Goal: Task Accomplishment & Management: Use online tool/utility

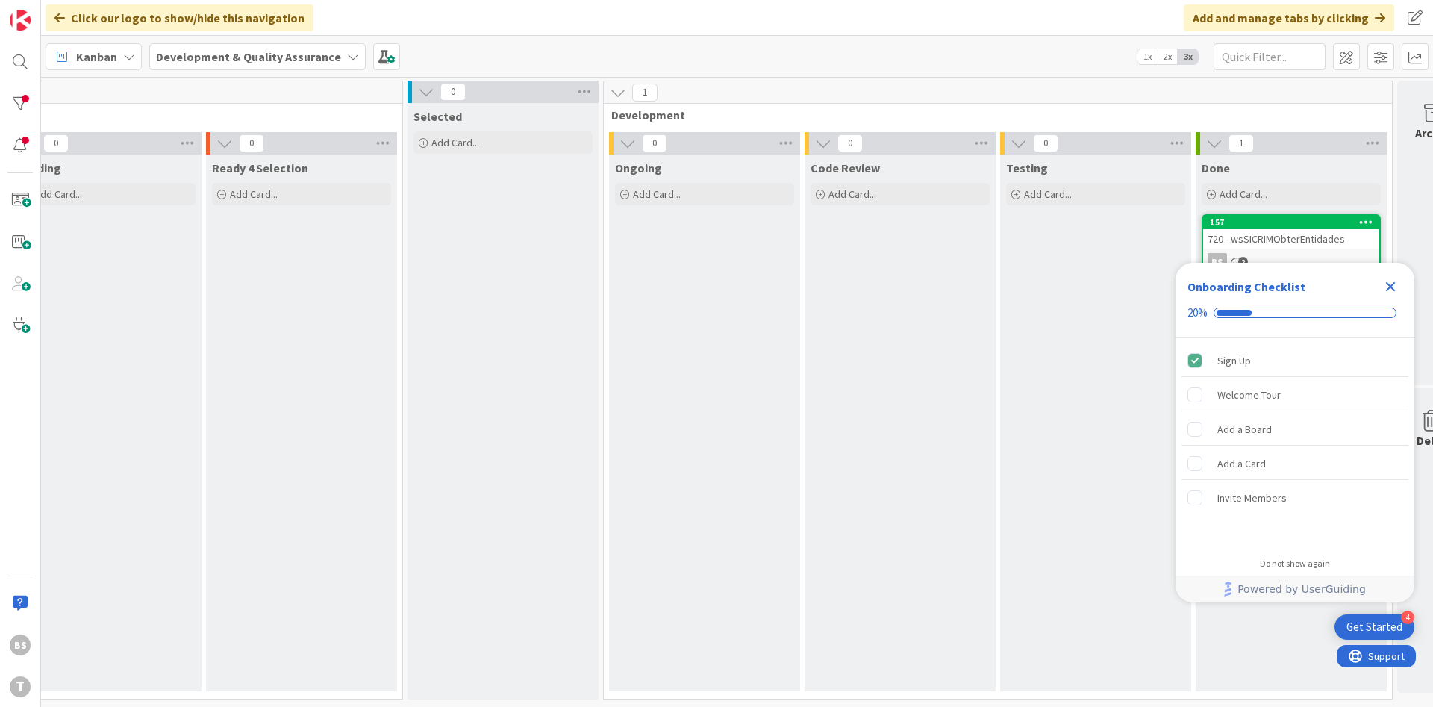
scroll to position [0, 281]
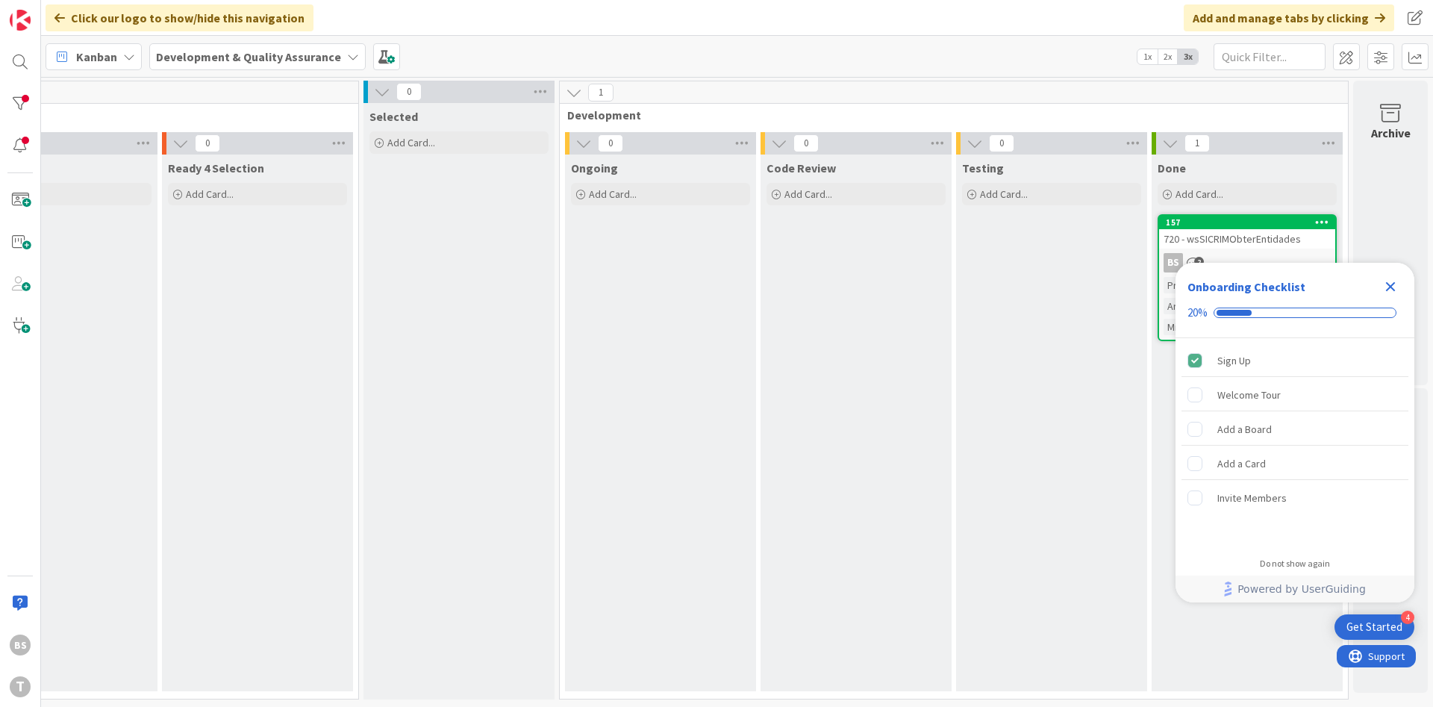
click at [1392, 291] on icon "Close Checklist" at bounding box center [1391, 287] width 18 height 18
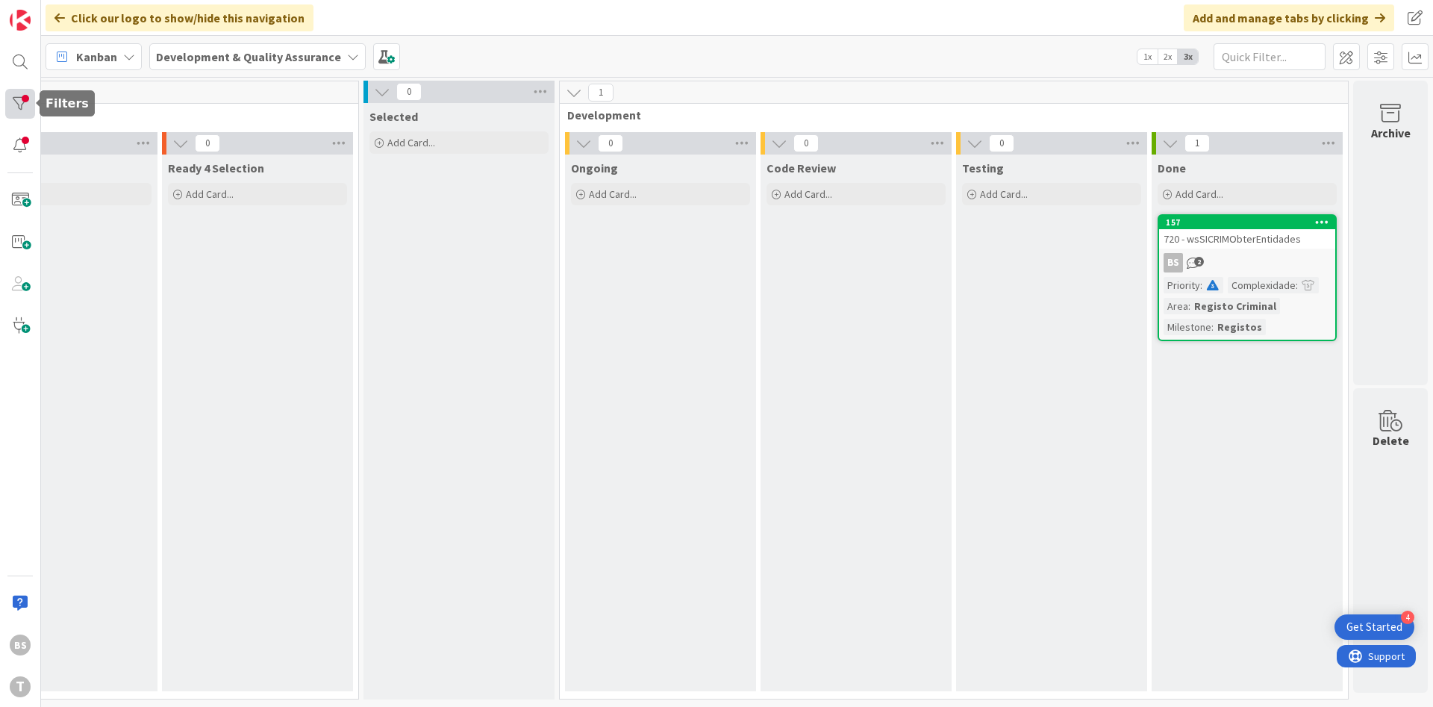
click at [31, 103] on div at bounding box center [20, 104] width 30 height 30
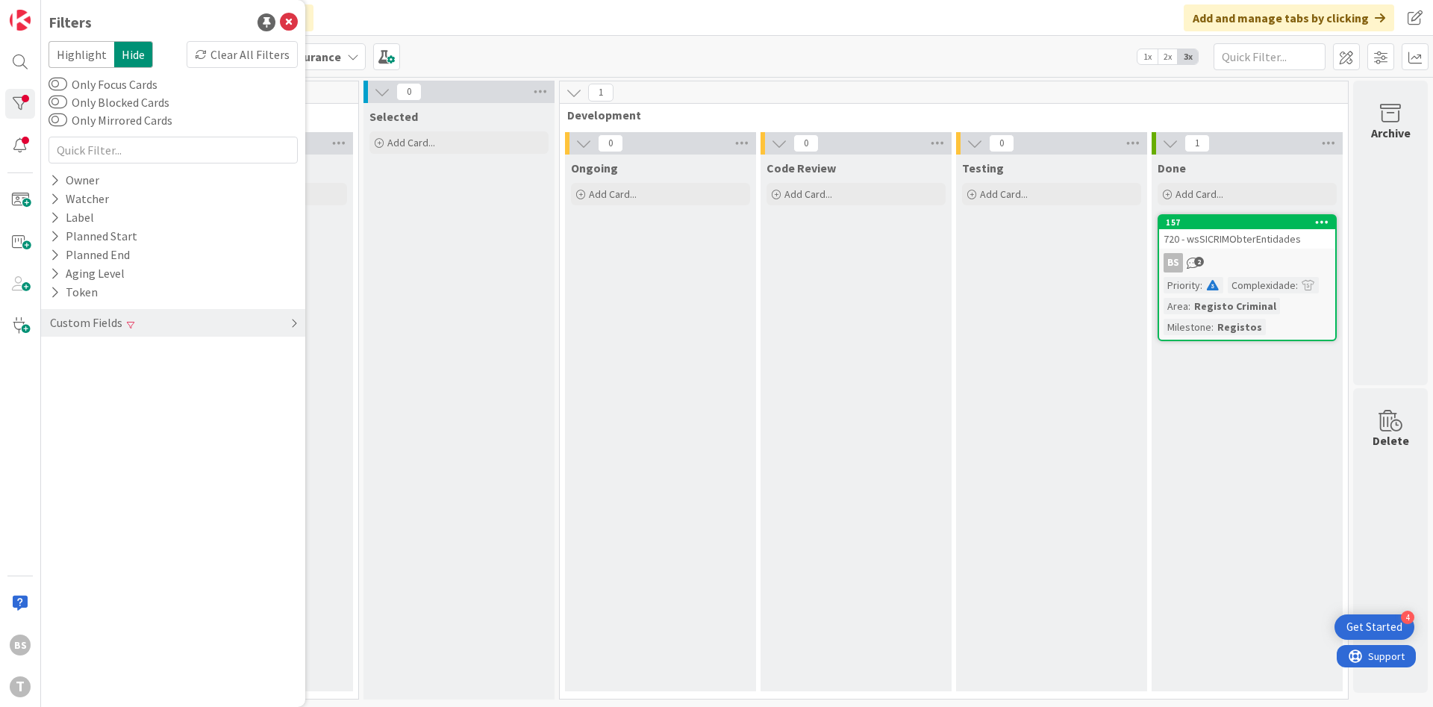
click at [154, 321] on div "Custom Fields" at bounding box center [173, 323] width 264 height 28
click at [160, 360] on div "Priority Clear" at bounding box center [173, 353] width 264 height 19
click at [88, 435] on span "Low" at bounding box center [90, 434] width 40 height 19
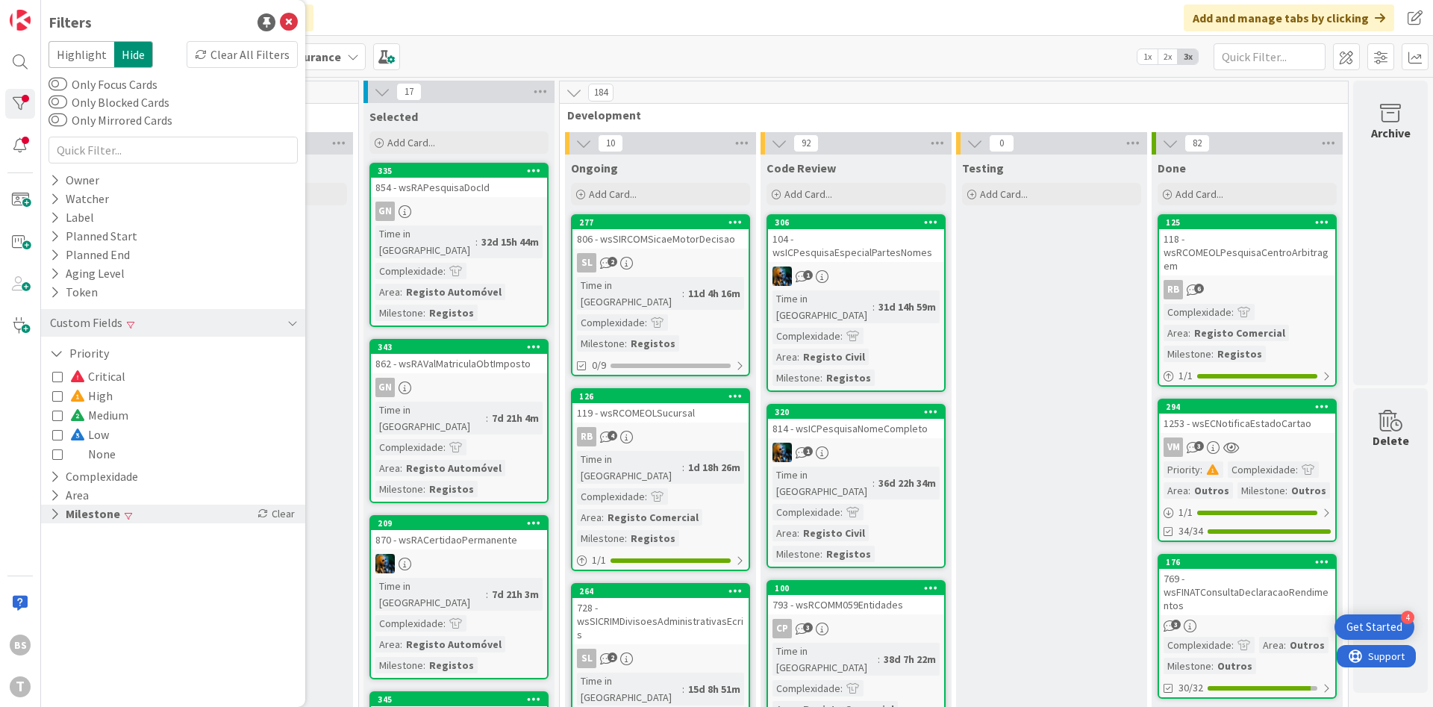
click at [101, 522] on button "Milestone" at bounding box center [85, 514] width 73 height 19
click at [76, 561] on span "Registos" at bounding box center [94, 555] width 49 height 19
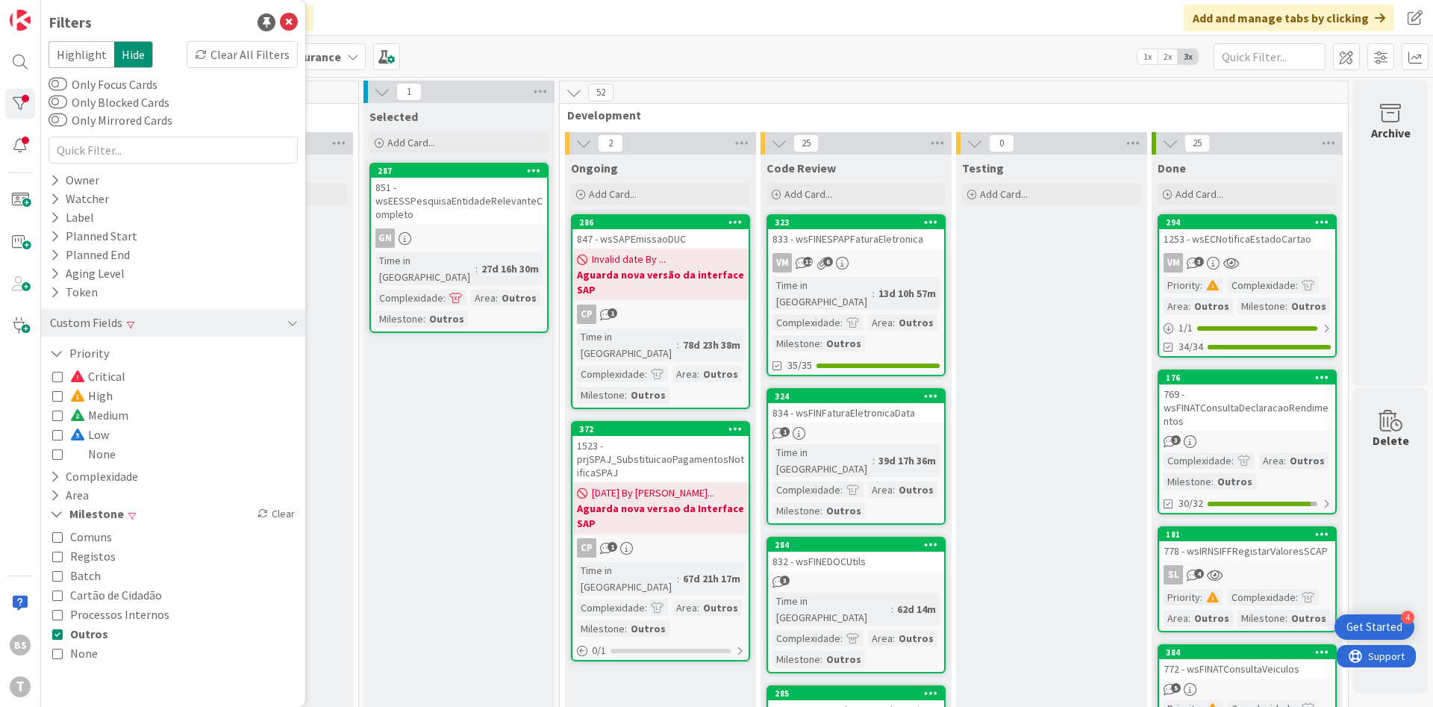
click at [63, 636] on button "Outros" at bounding box center [80, 633] width 56 height 19
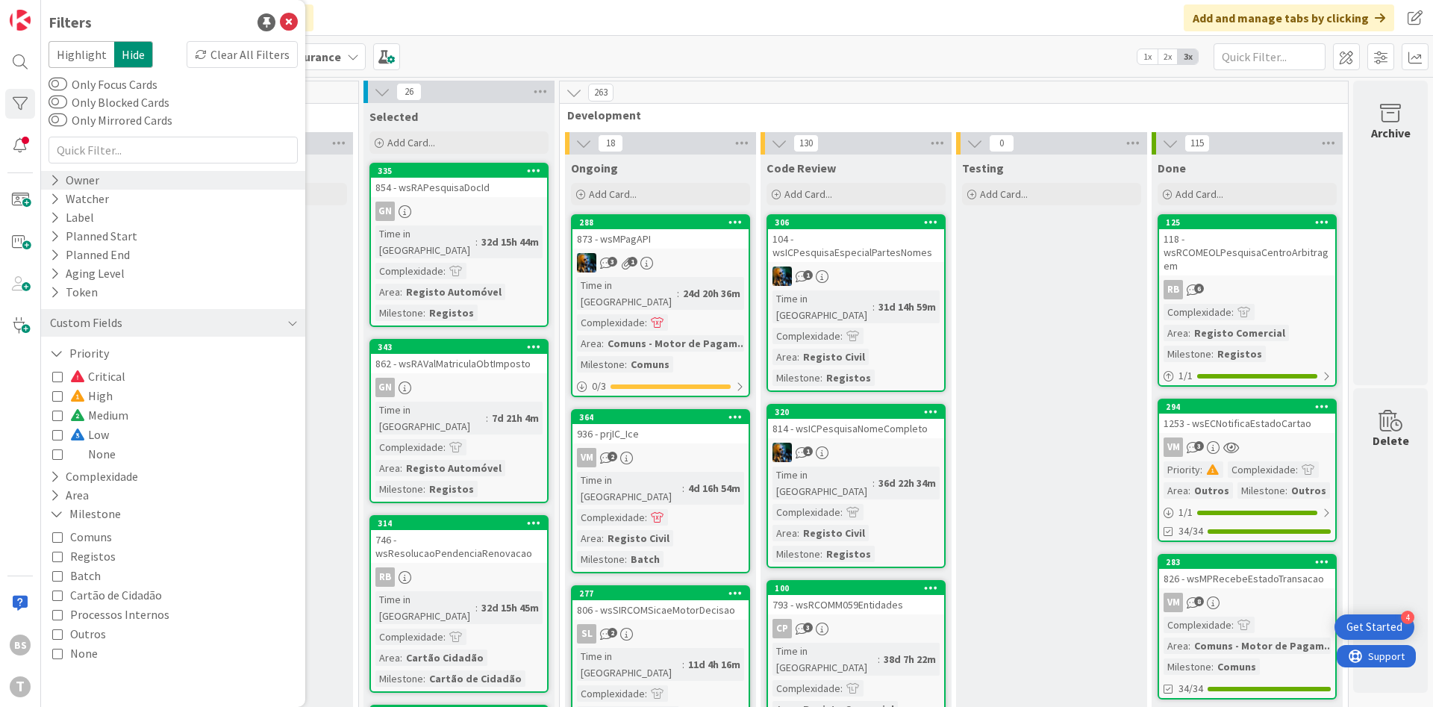
click at [121, 184] on div "Owner" at bounding box center [173, 180] width 264 height 19
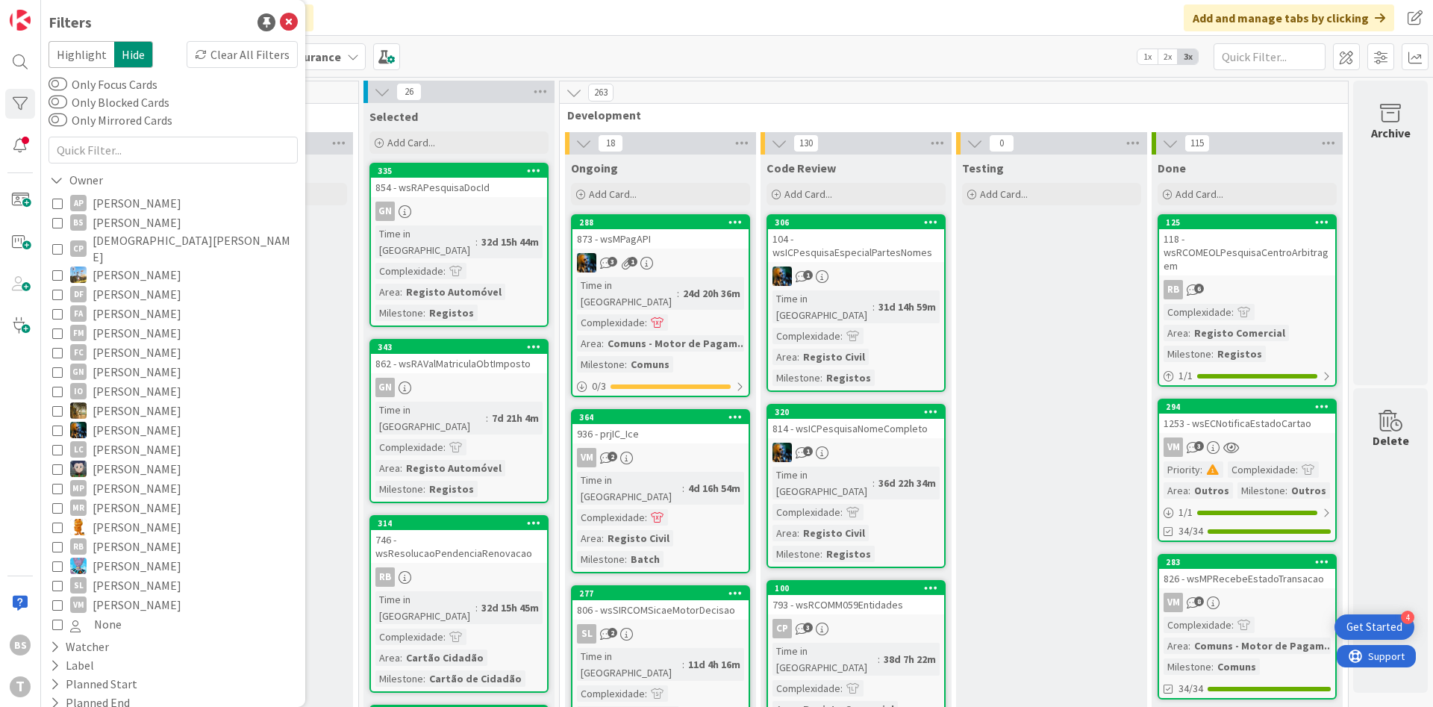
click at [121, 216] on span "[PERSON_NAME]" at bounding box center [137, 222] width 89 height 19
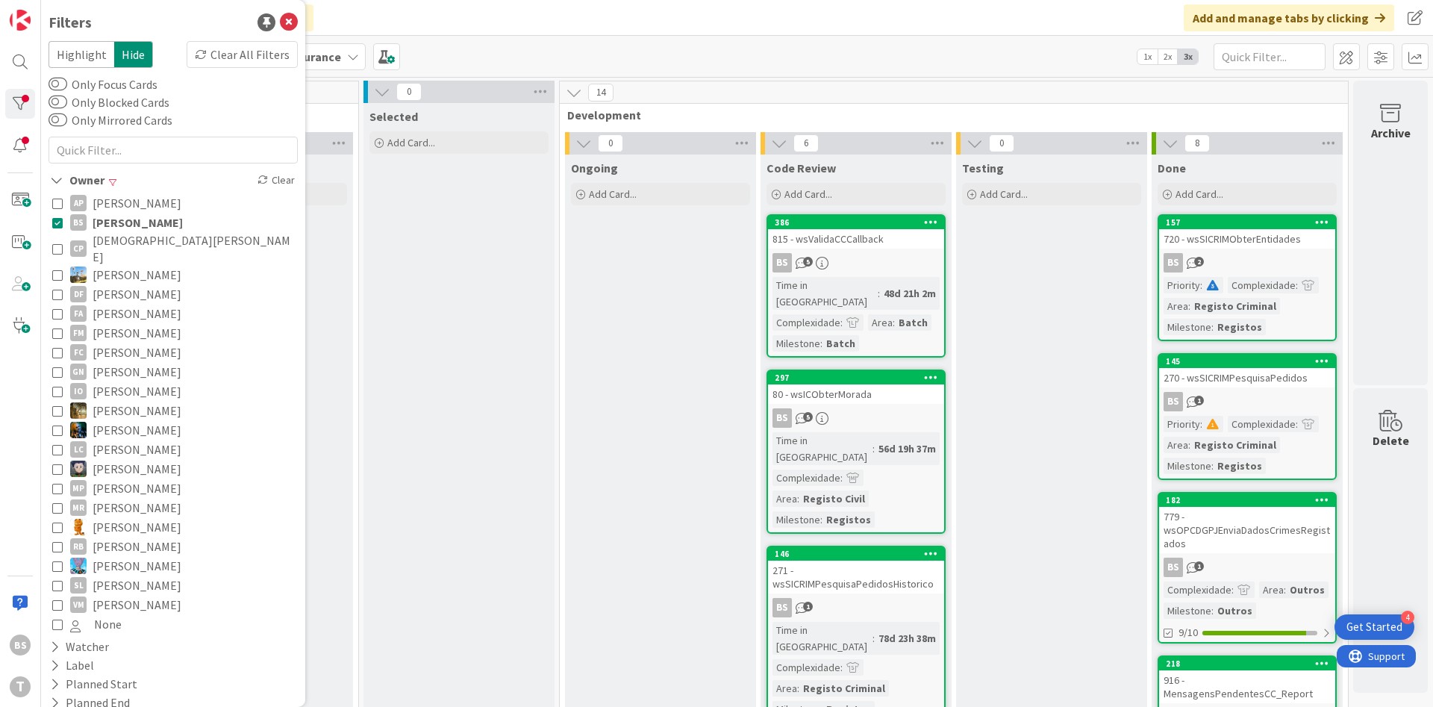
click at [103, 222] on span "[PERSON_NAME]" at bounding box center [138, 222] width 90 height 19
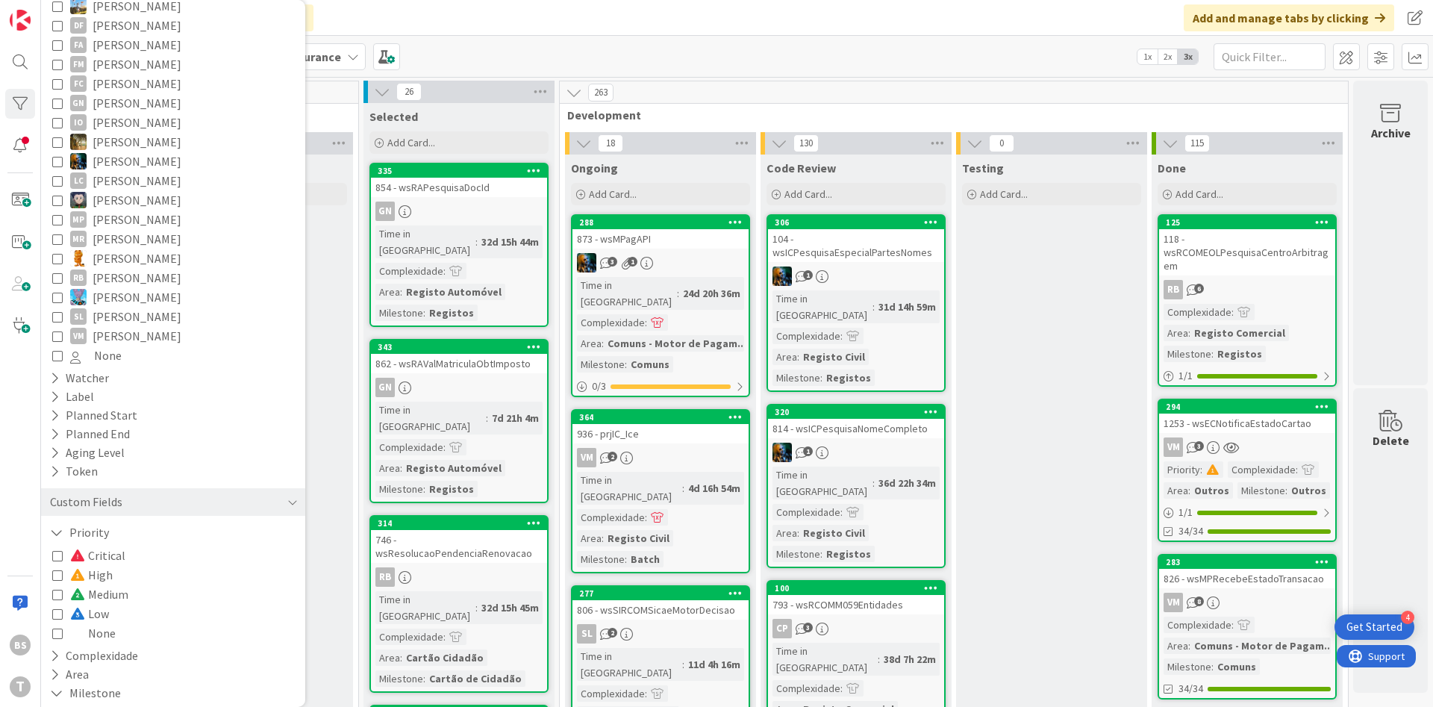
scroll to position [405, 0]
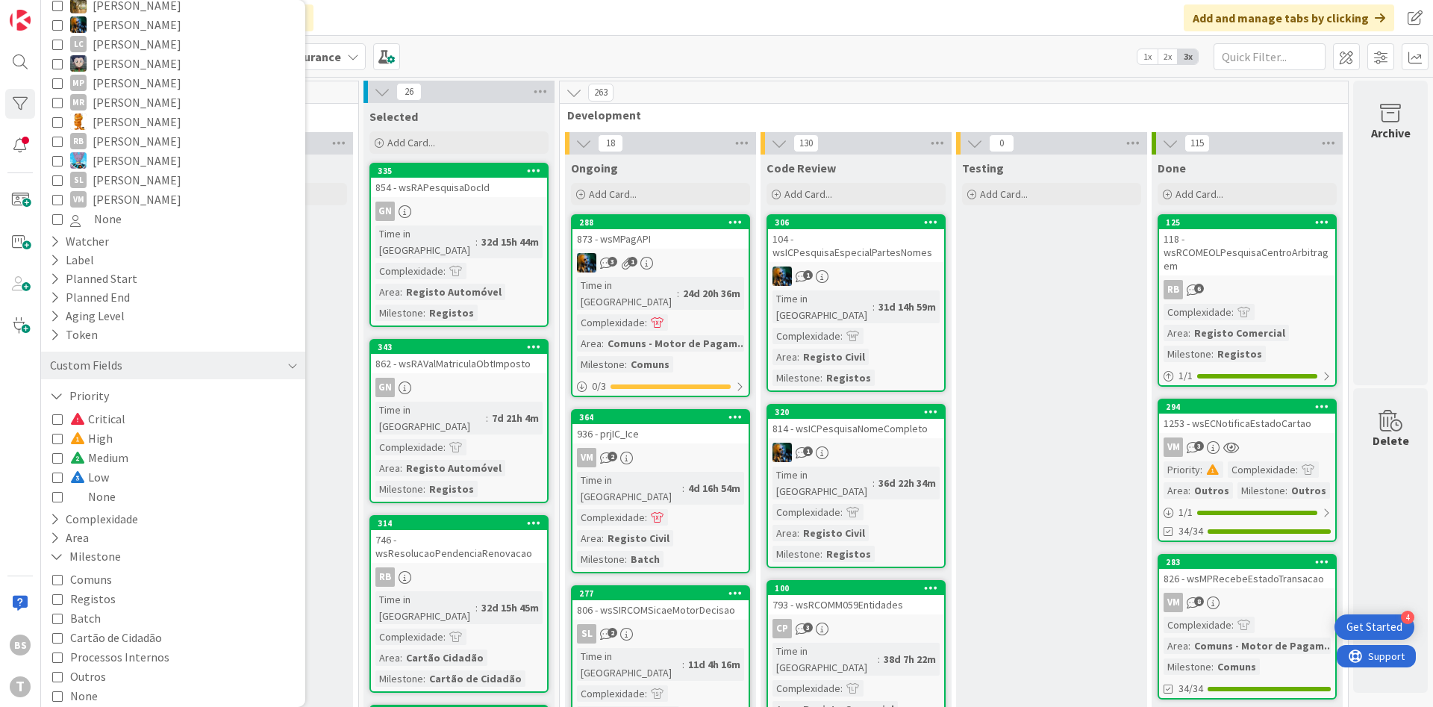
click at [60, 491] on icon at bounding box center [57, 496] width 10 height 10
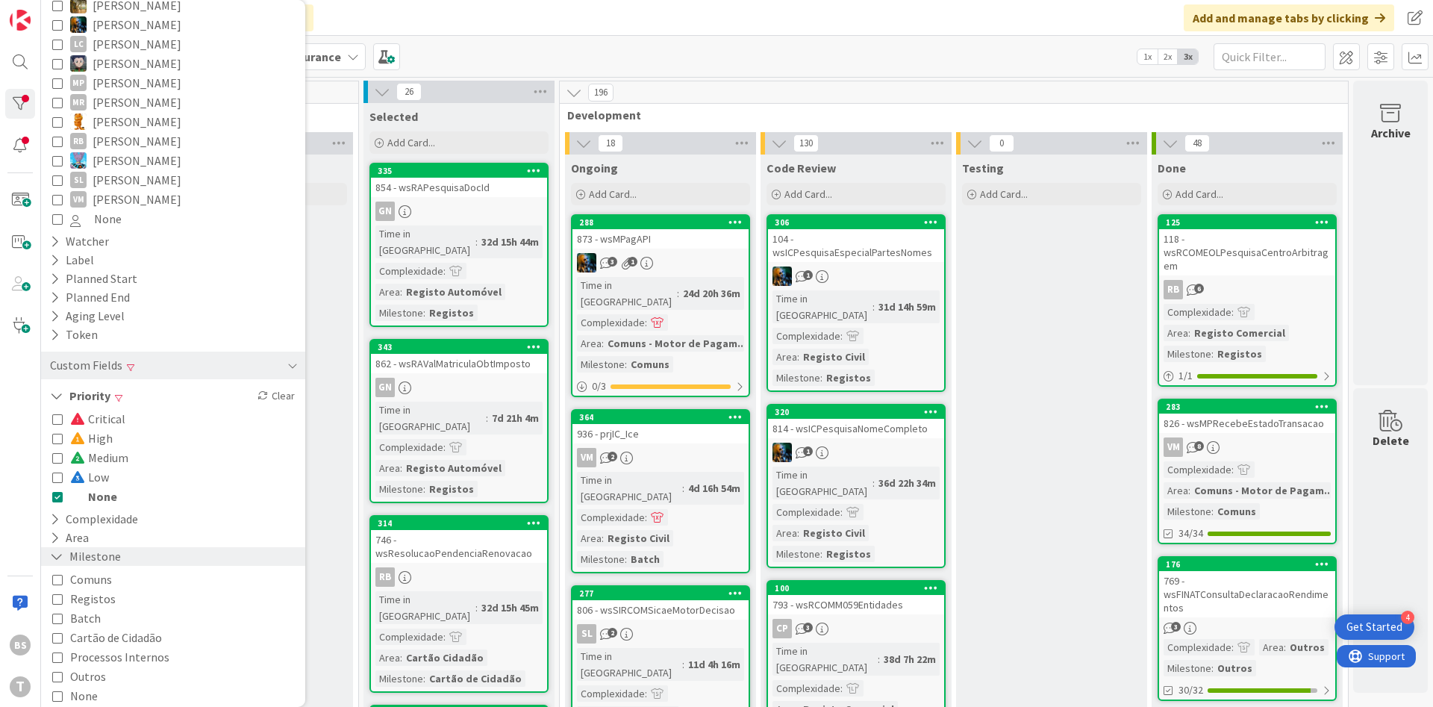
click at [106, 547] on button "Milestone" at bounding box center [86, 556] width 74 height 19
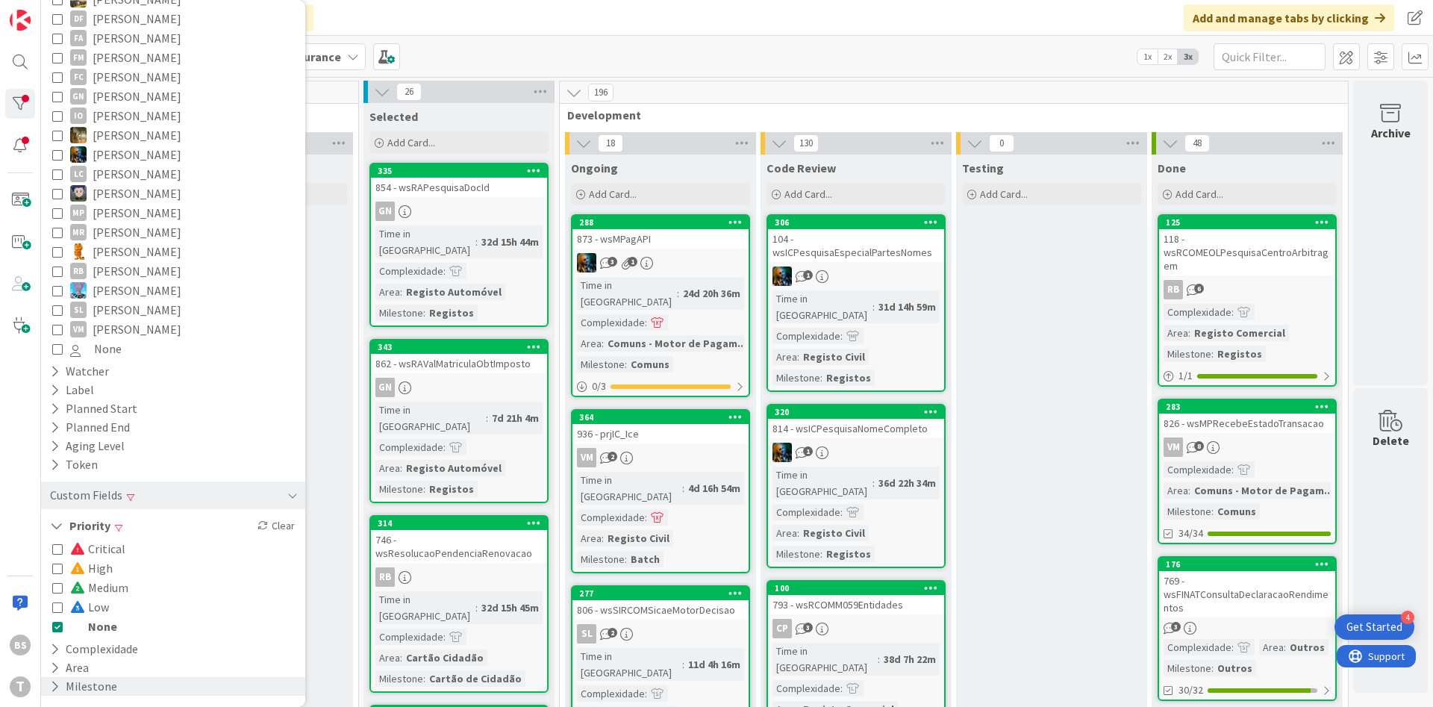
scroll to position [262, 0]
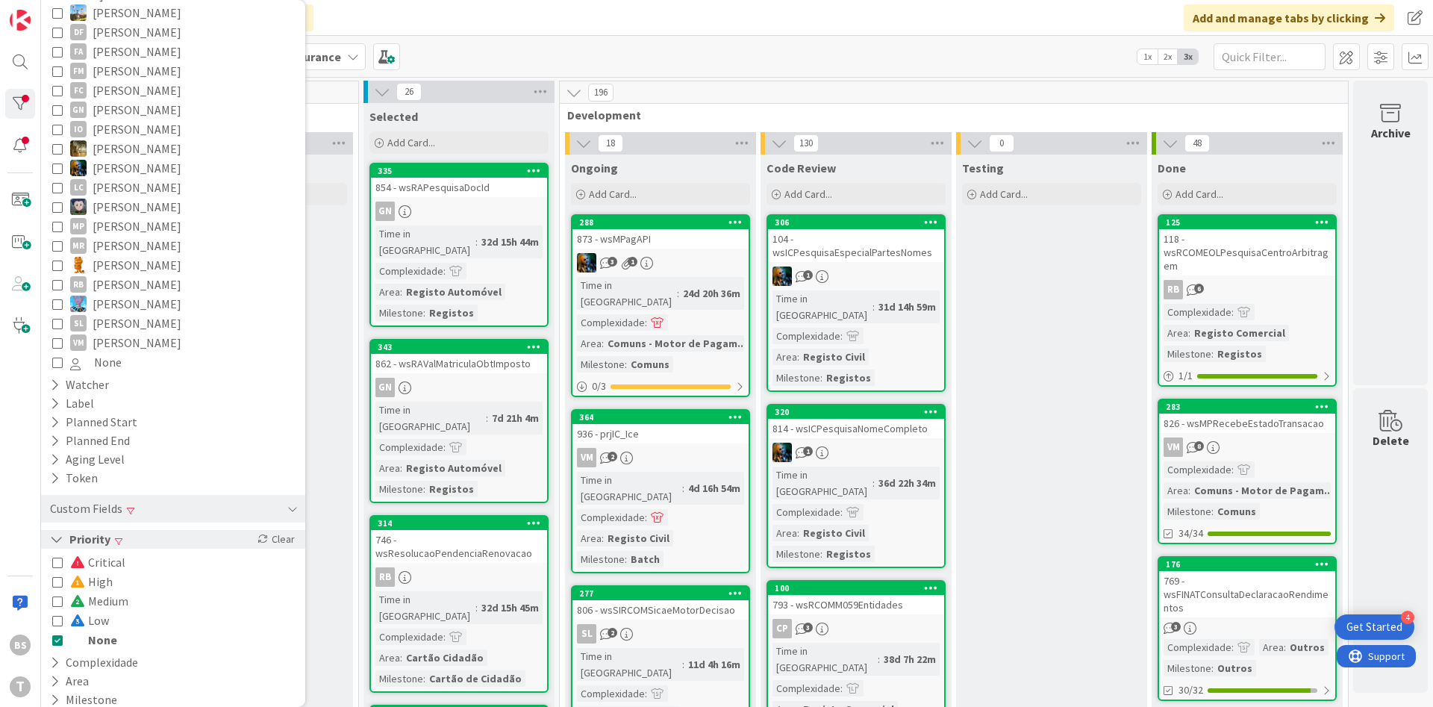
click at [152, 530] on div "Priority Clear" at bounding box center [173, 539] width 264 height 19
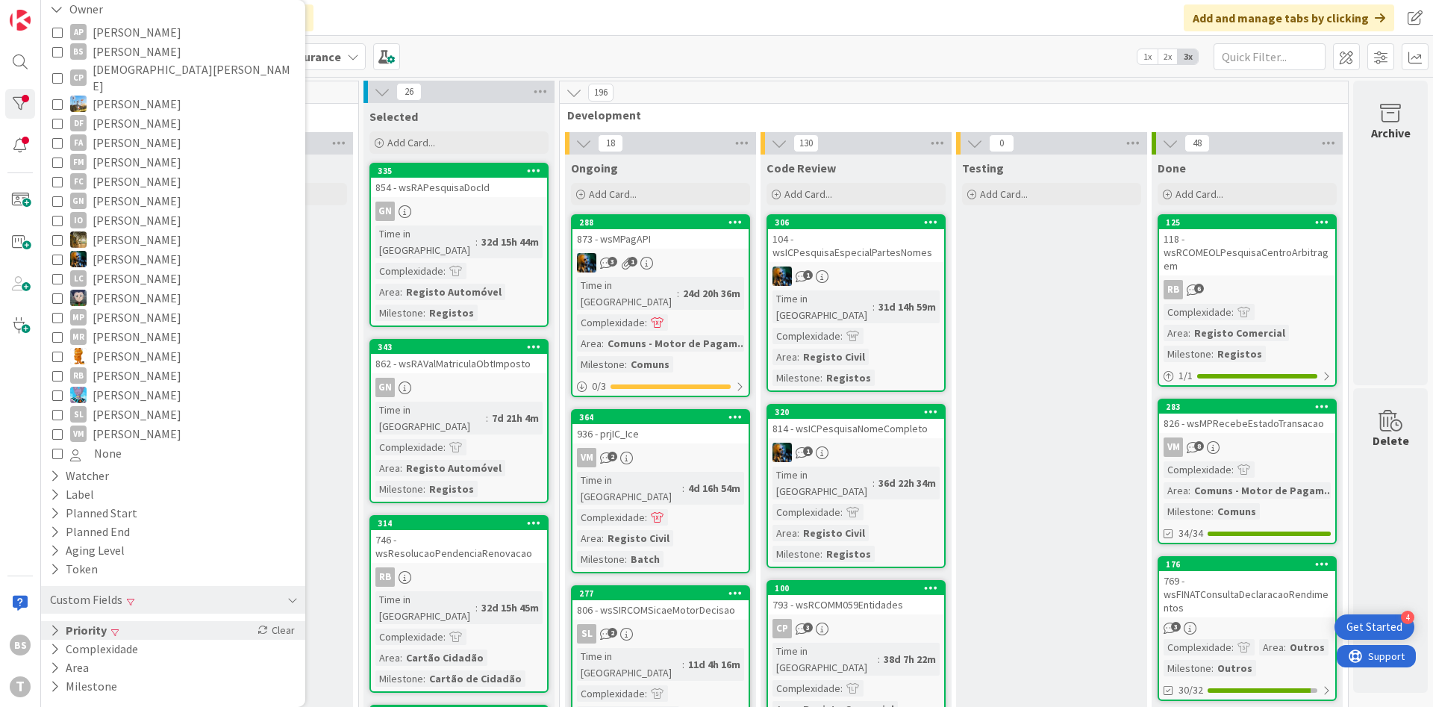
scroll to position [157, 0]
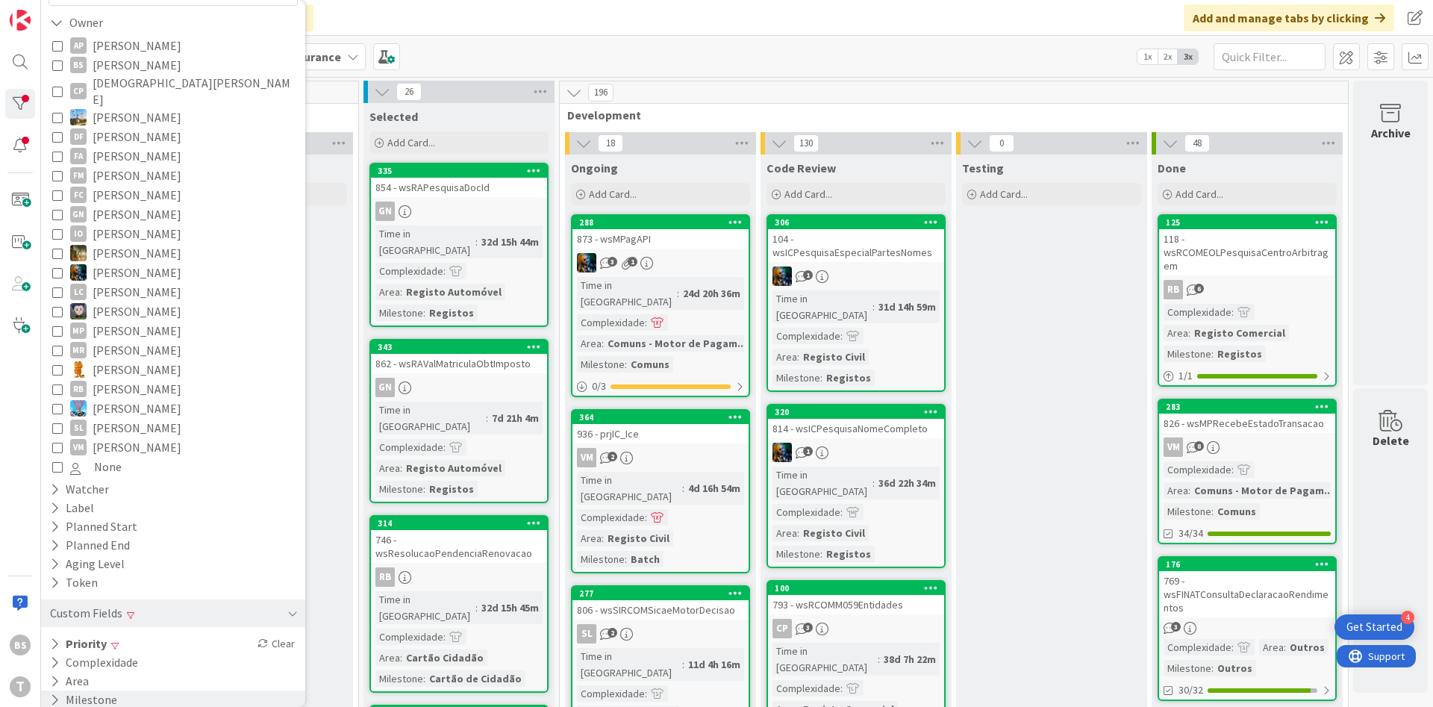
click at [180, 695] on div "Milestone" at bounding box center [173, 699] width 264 height 19
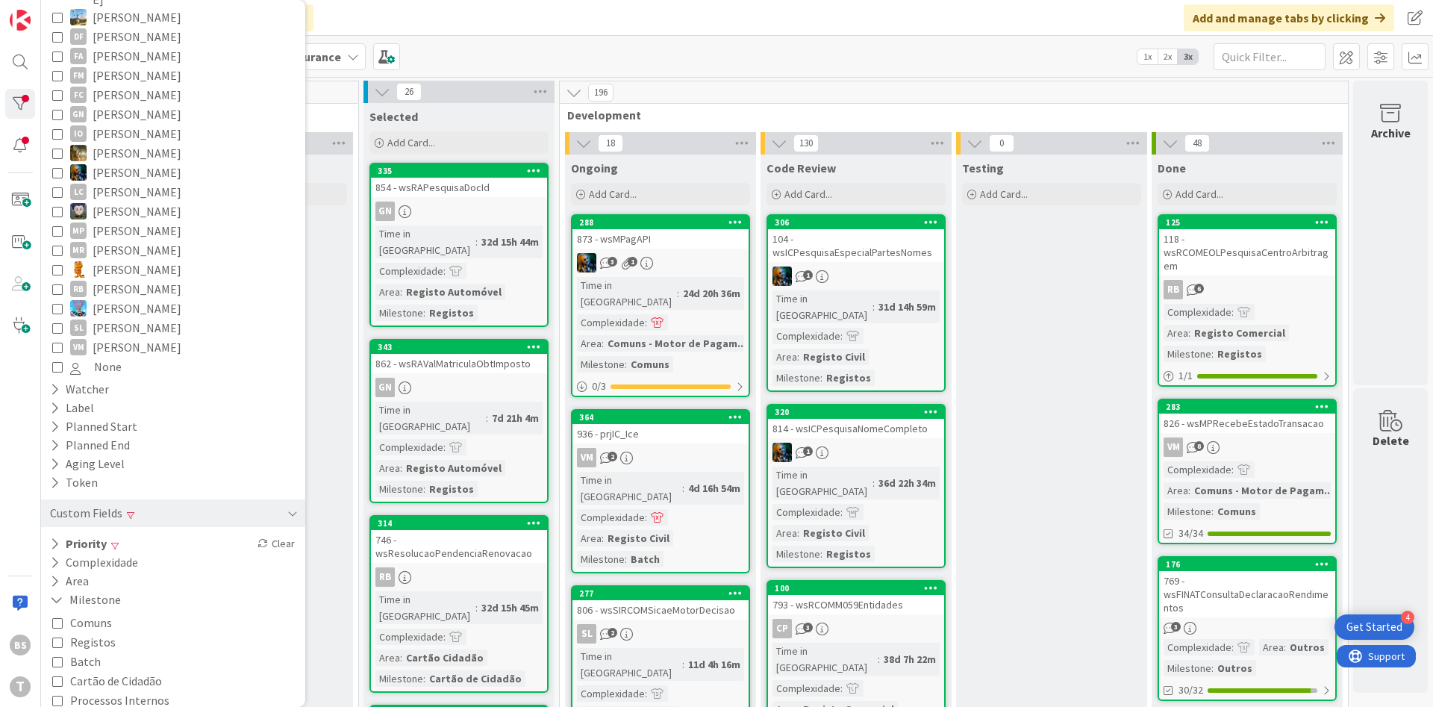
scroll to position [301, 0]
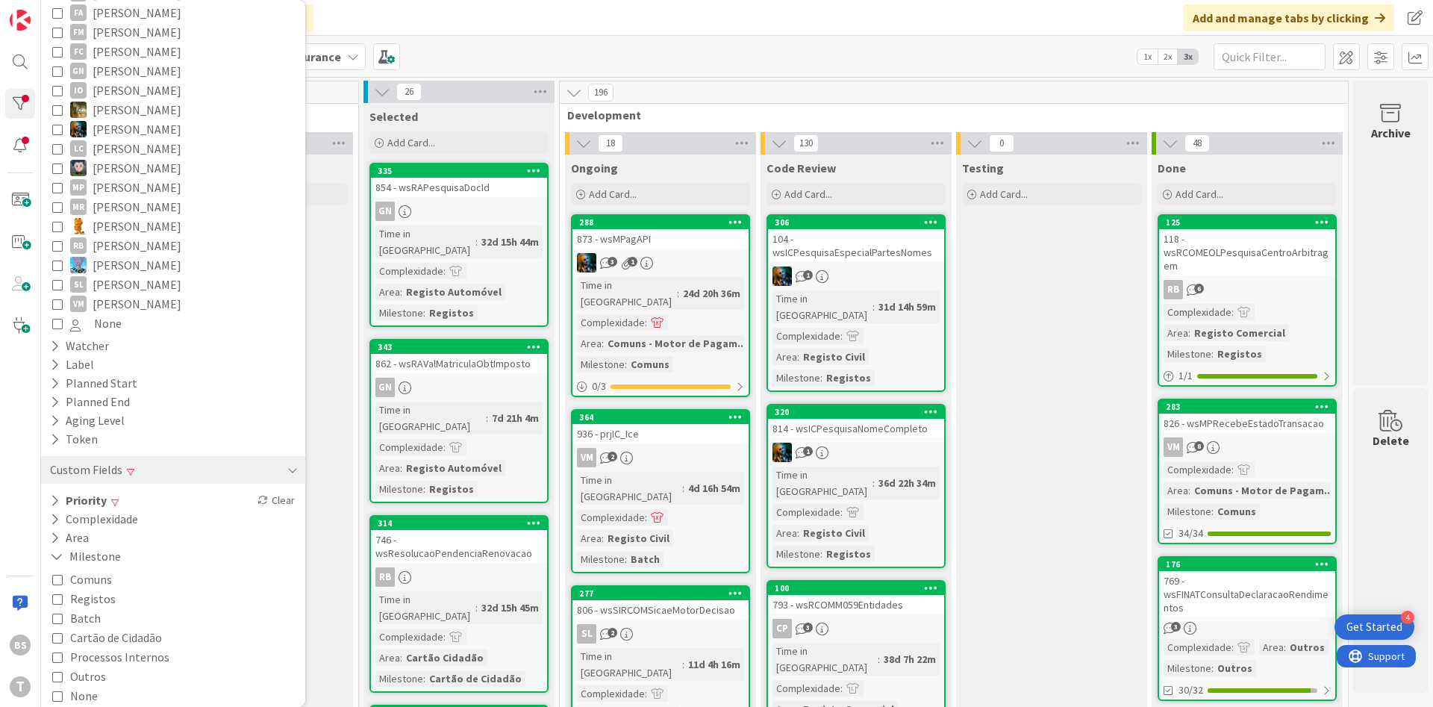
click at [102, 569] on span "Comuns" at bounding box center [91, 578] width 42 height 19
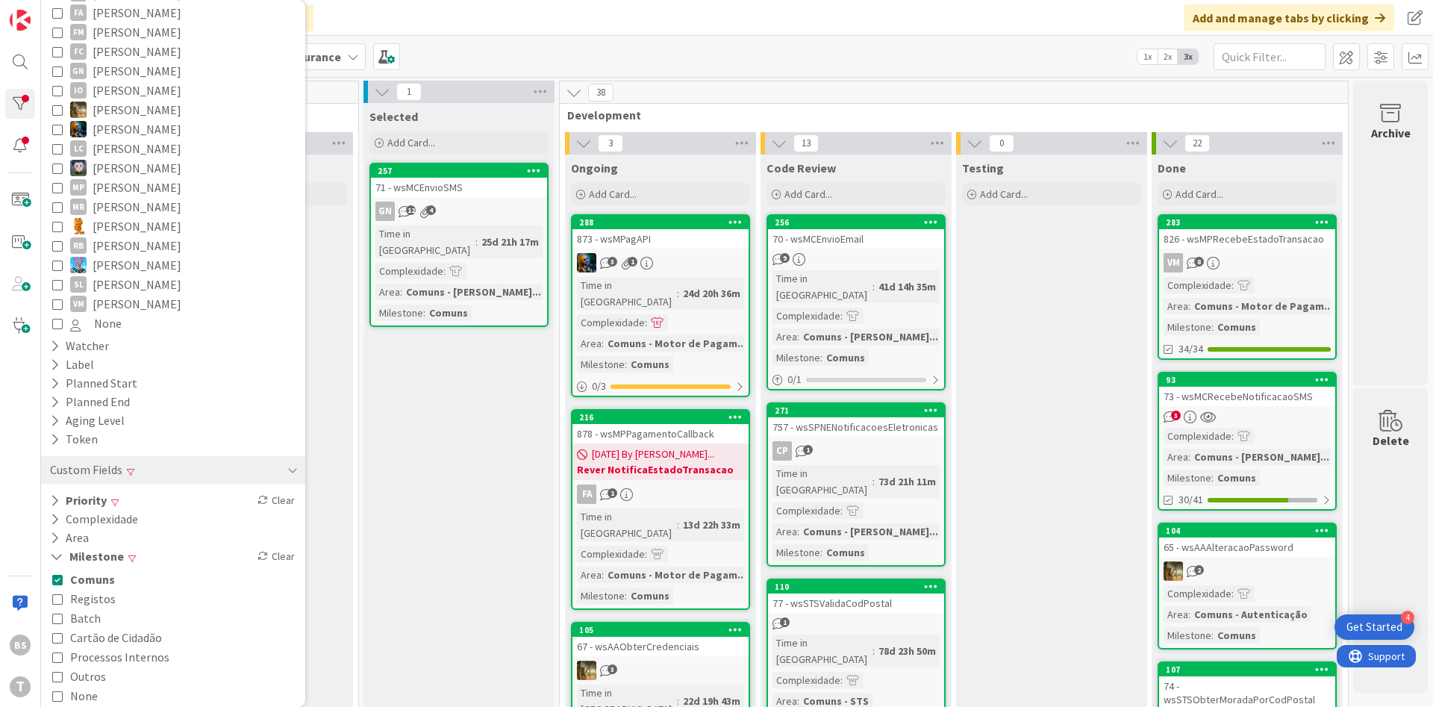
click at [53, 671] on icon at bounding box center [57, 676] width 10 height 10
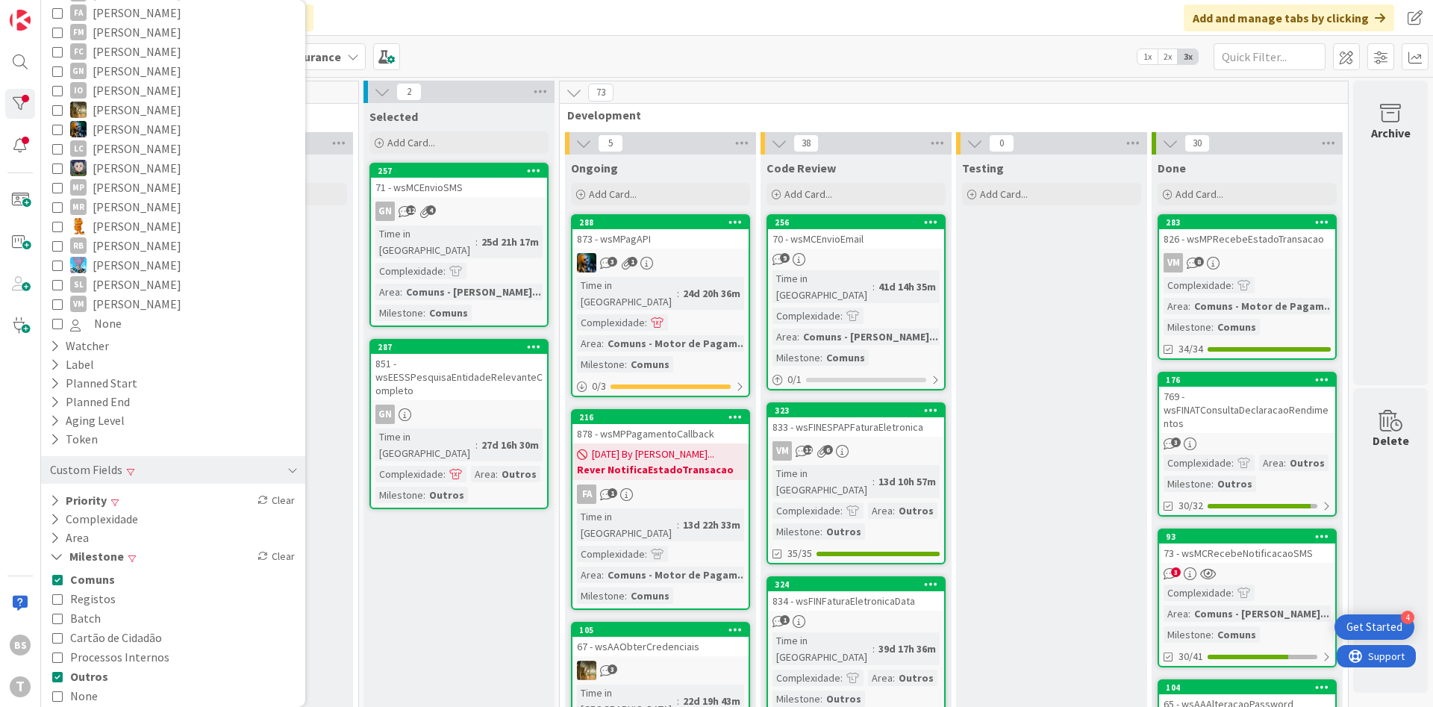
click at [58, 574] on icon at bounding box center [57, 579] width 10 height 10
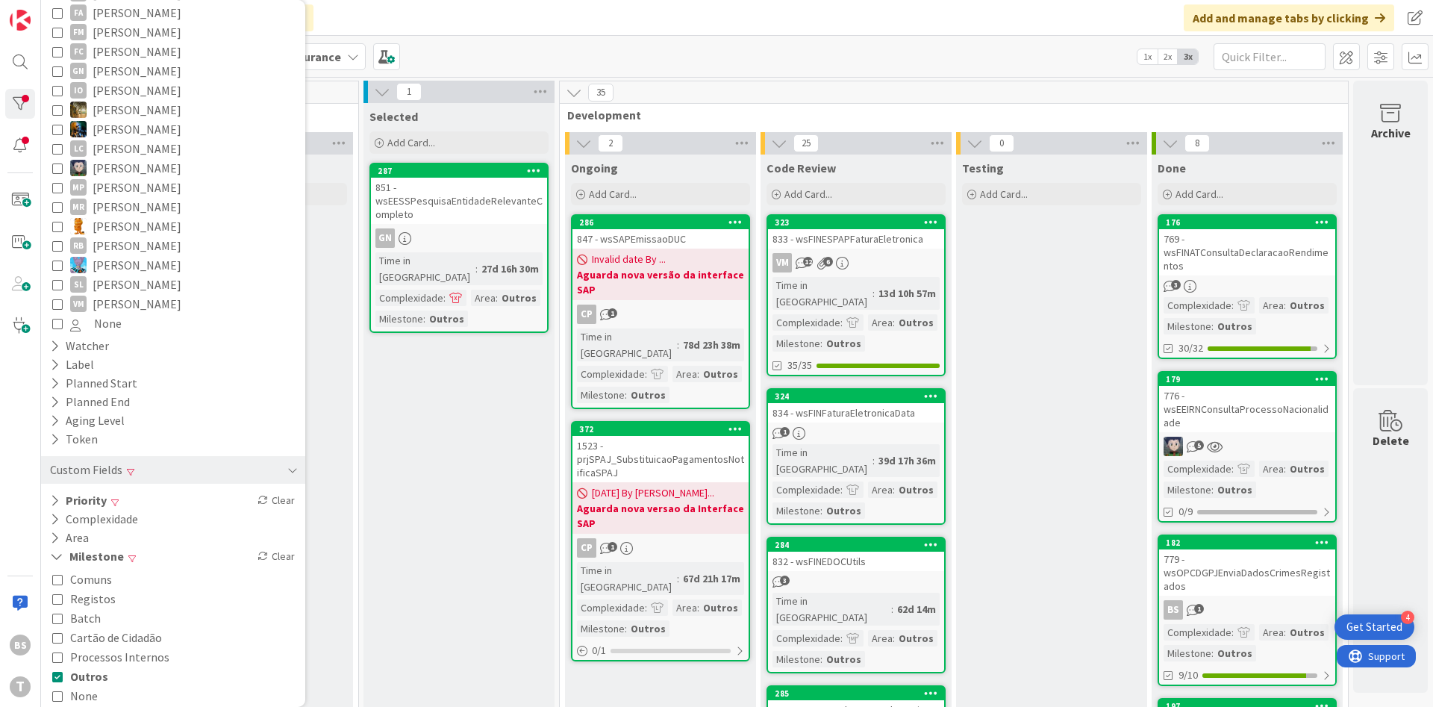
click at [58, 593] on icon at bounding box center [57, 598] width 10 height 10
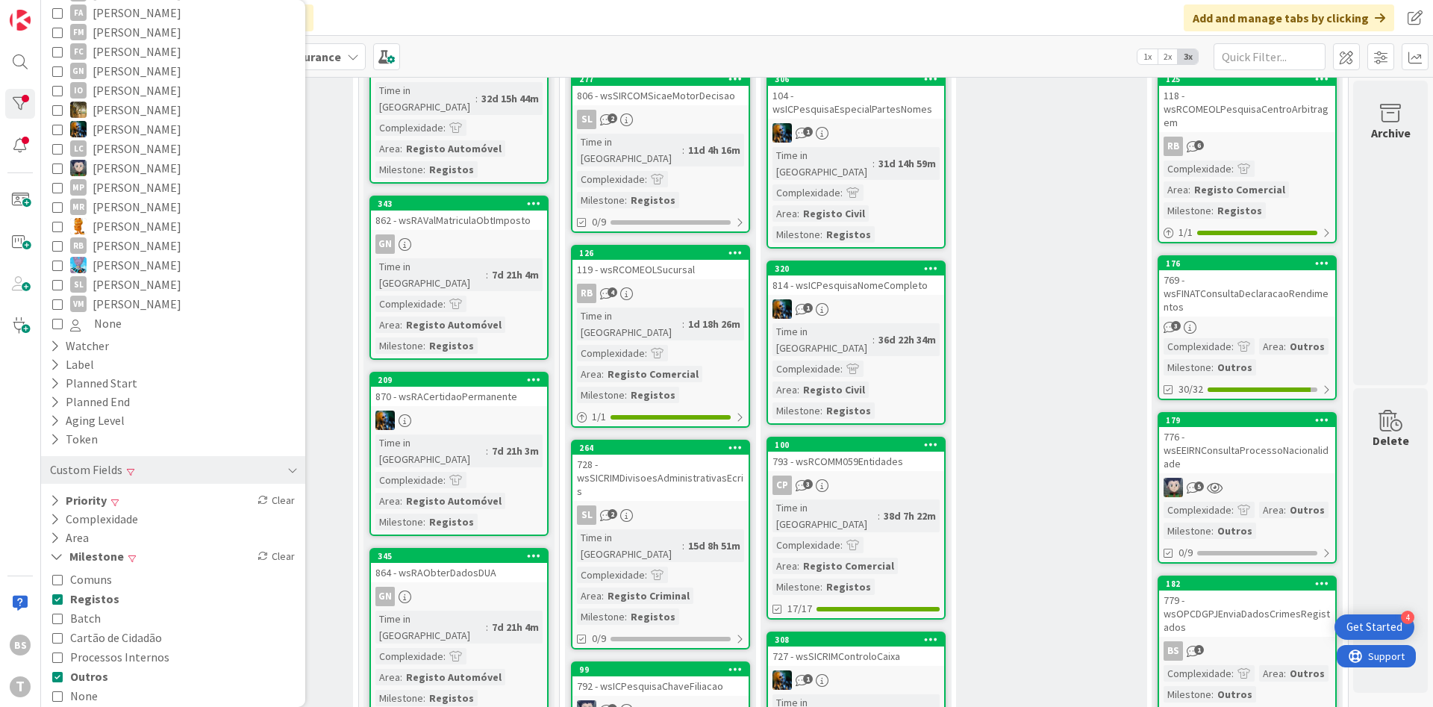
scroll to position [0, 281]
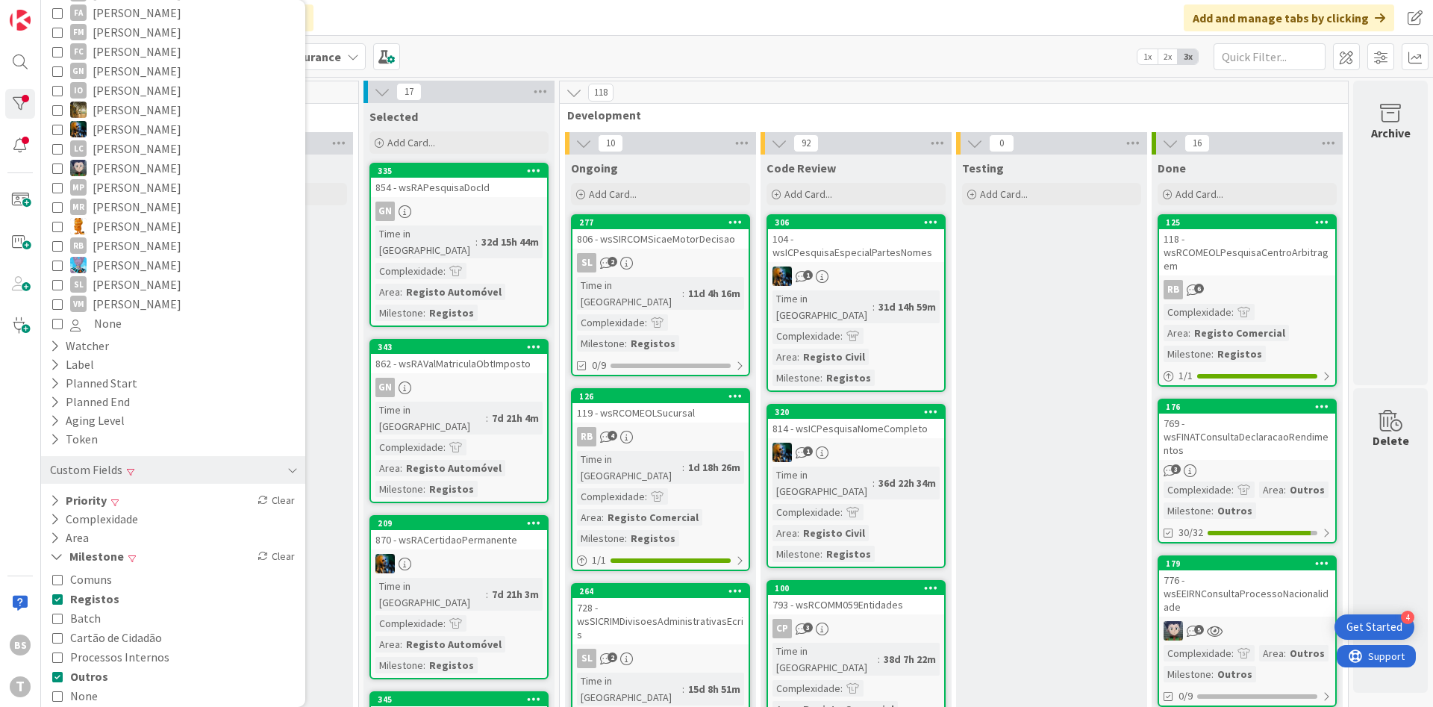
click at [1275, 276] on link "125 118 - wsRCOMEOLPesquisaCentroArbitragem RB 6 Complexidade : Area : Registo …" at bounding box center [1247, 300] width 179 height 172
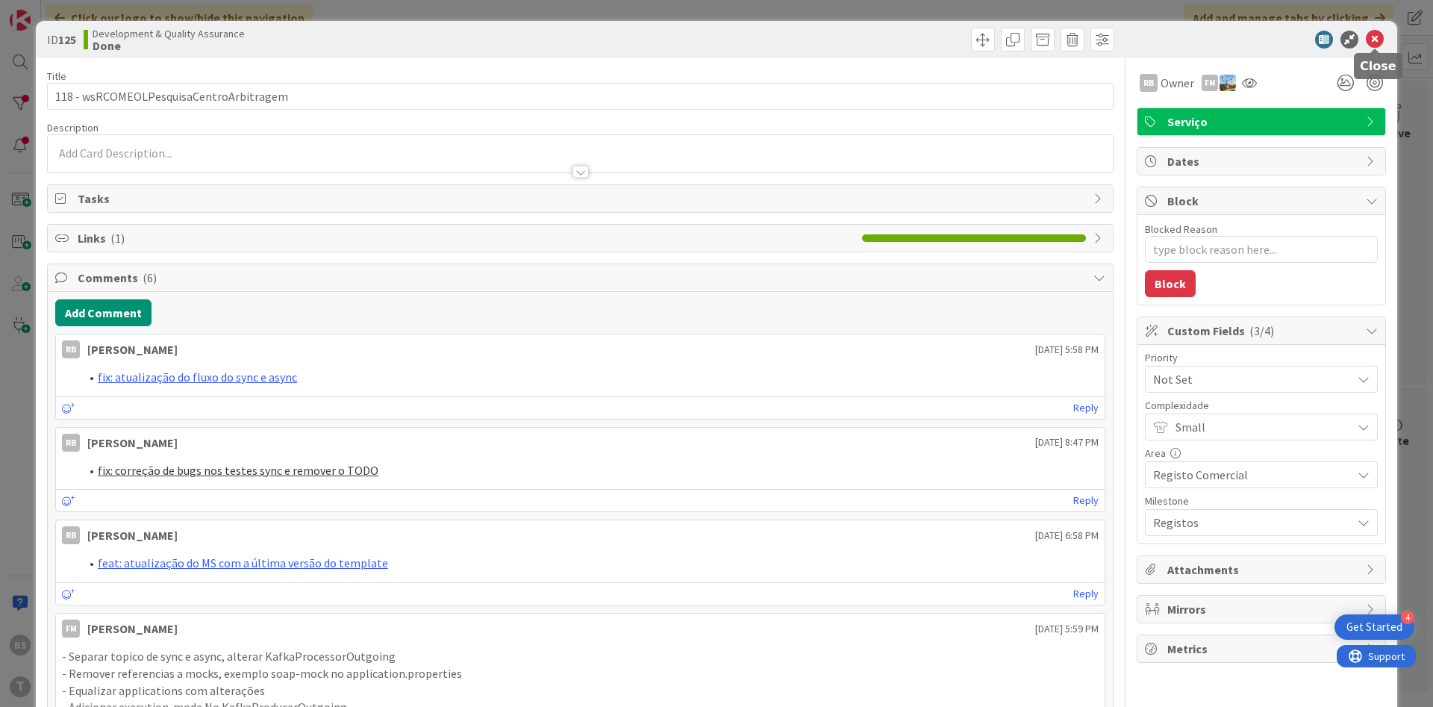
click at [1379, 41] on icon at bounding box center [1375, 40] width 18 height 18
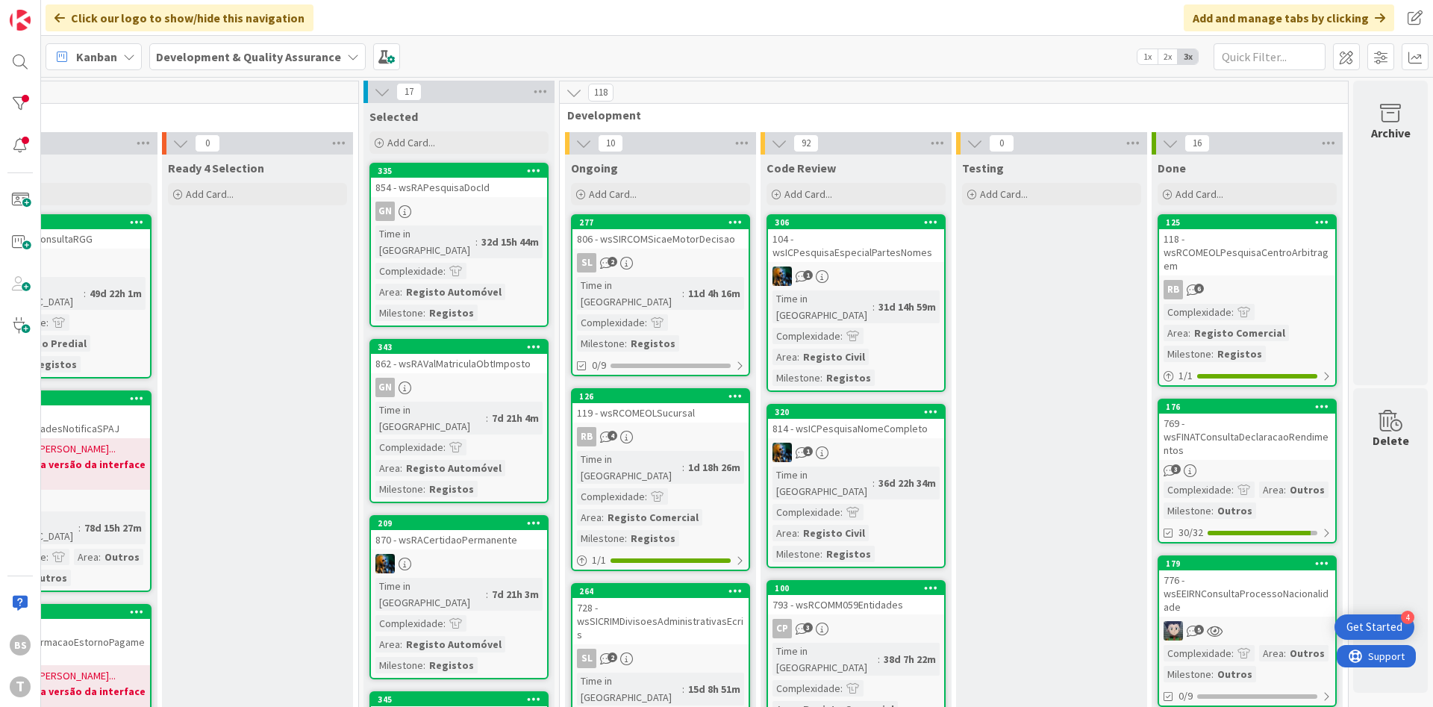
click at [1294, 264] on div "118 - wsRCOMEOLPesquisaCentroArbitragem" at bounding box center [1247, 252] width 176 height 46
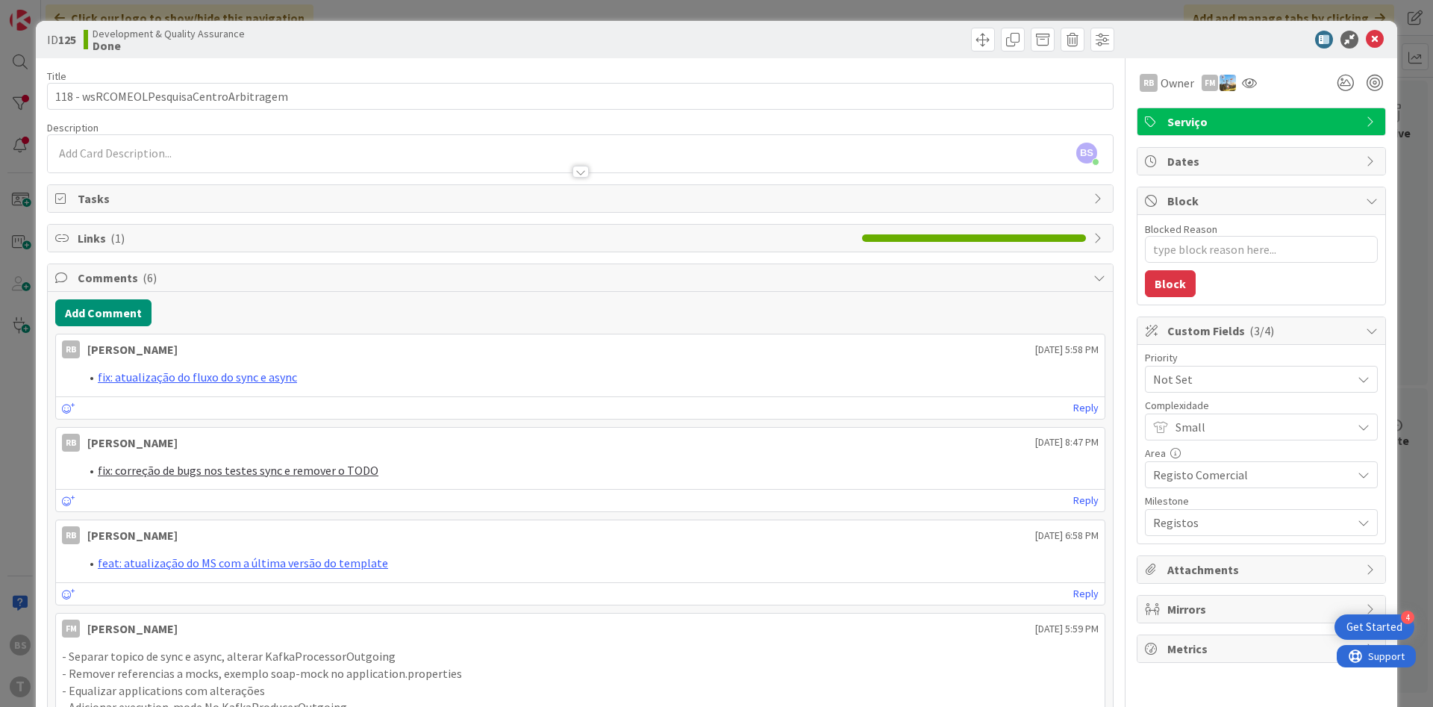
click at [1257, 373] on span "Not Set" at bounding box center [1248, 379] width 191 height 21
click at [1253, 518] on span "Low" at bounding box center [1282, 522] width 173 height 22
click at [1370, 39] on icon at bounding box center [1375, 40] width 18 height 18
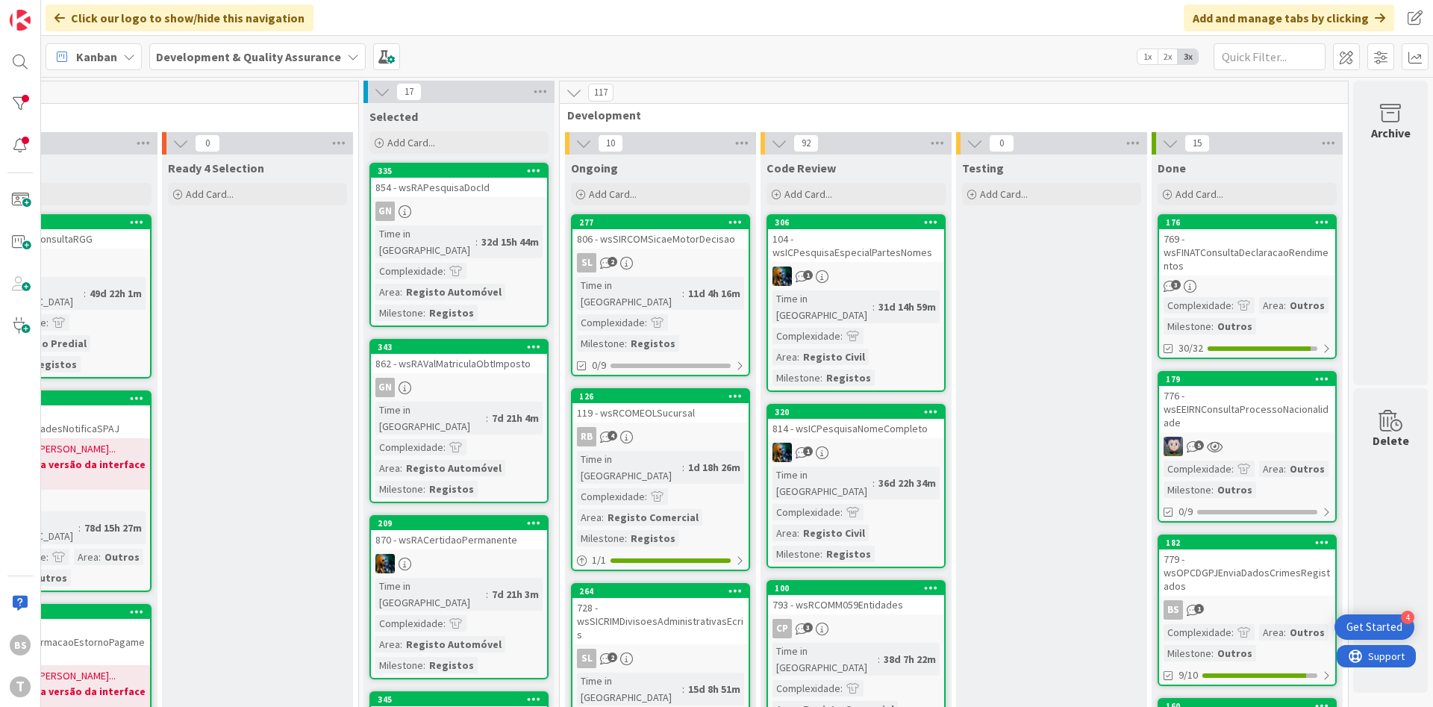
click at [1301, 251] on div "769 - wsFINATConsultaDeclaracaoRendimentos" at bounding box center [1247, 252] width 176 height 46
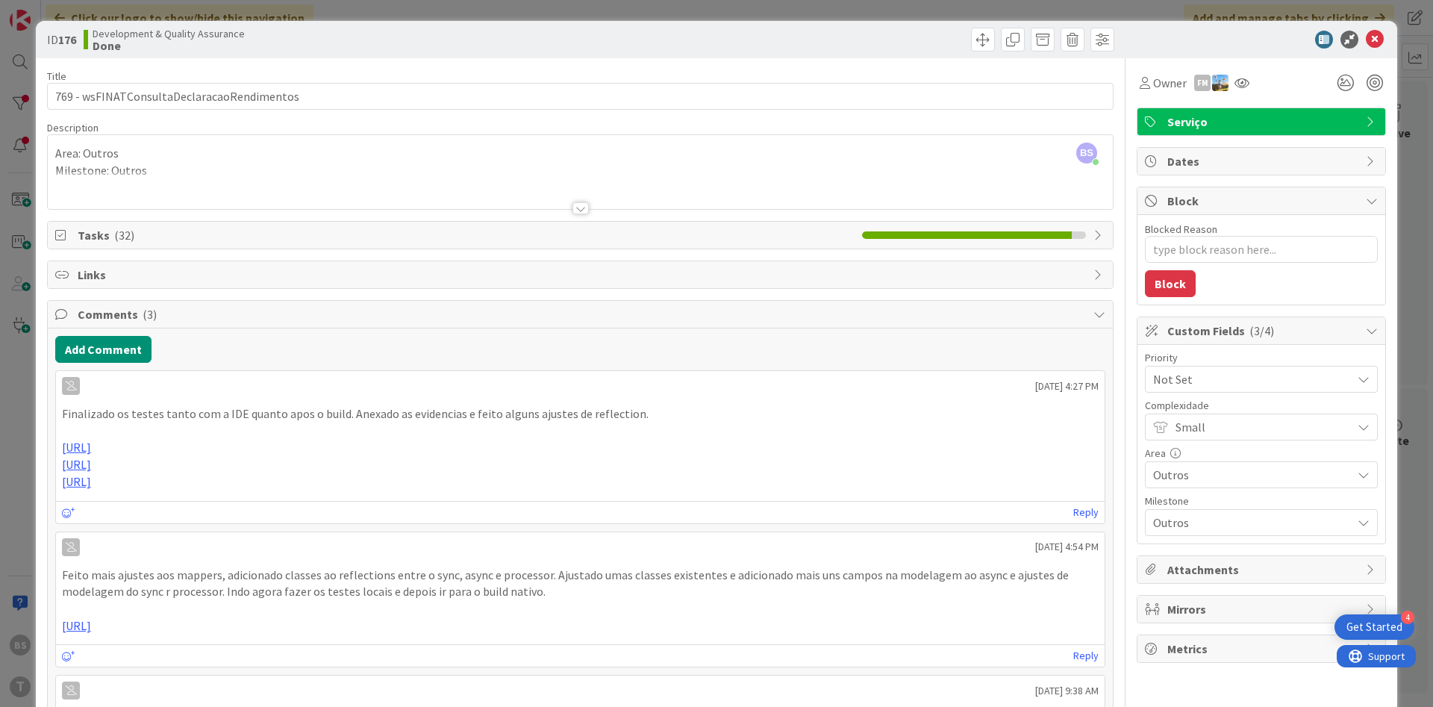
click at [1293, 379] on span "Not Set" at bounding box center [1248, 379] width 191 height 21
click at [1236, 515] on span "Low" at bounding box center [1282, 522] width 173 height 22
click at [1376, 37] on icon at bounding box center [1375, 40] width 18 height 18
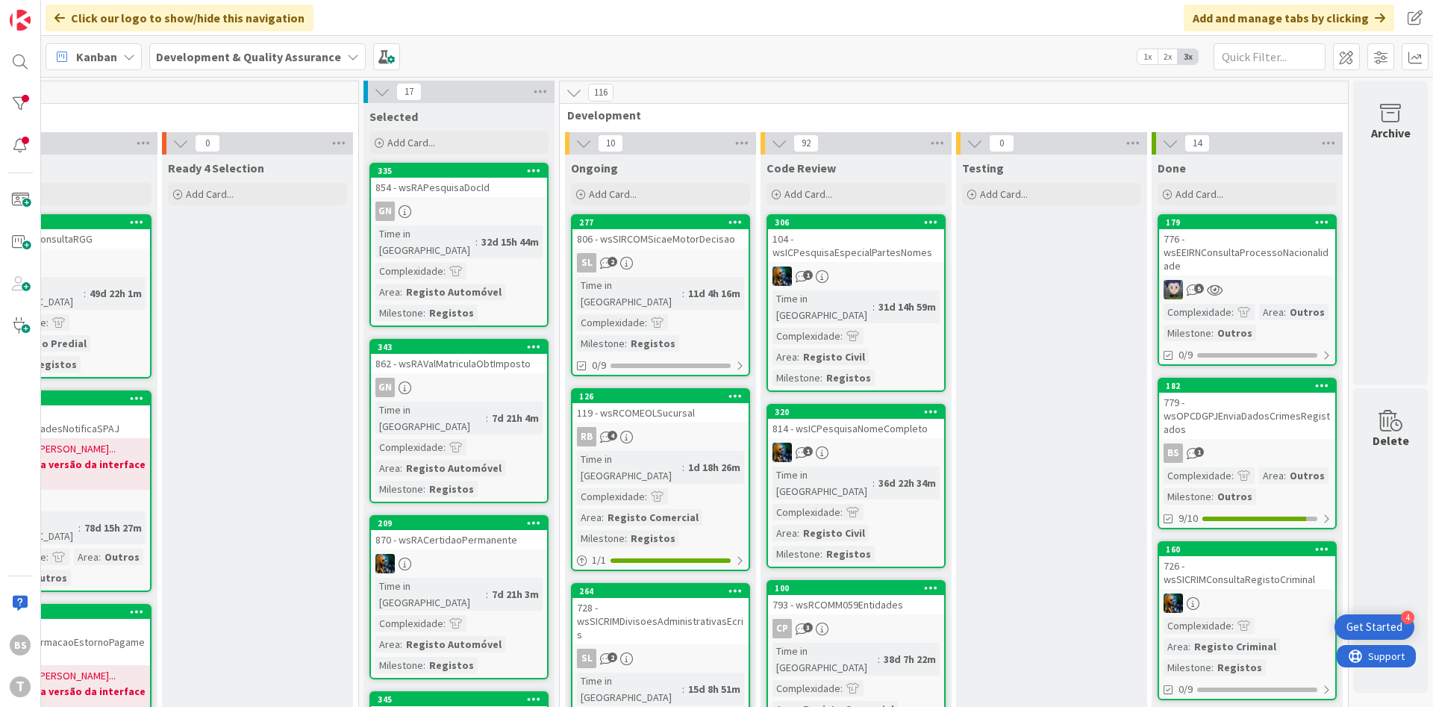
click at [1299, 255] on div "776 - wsEEIRNConsultaProcessoNacionalidade" at bounding box center [1247, 252] width 176 height 46
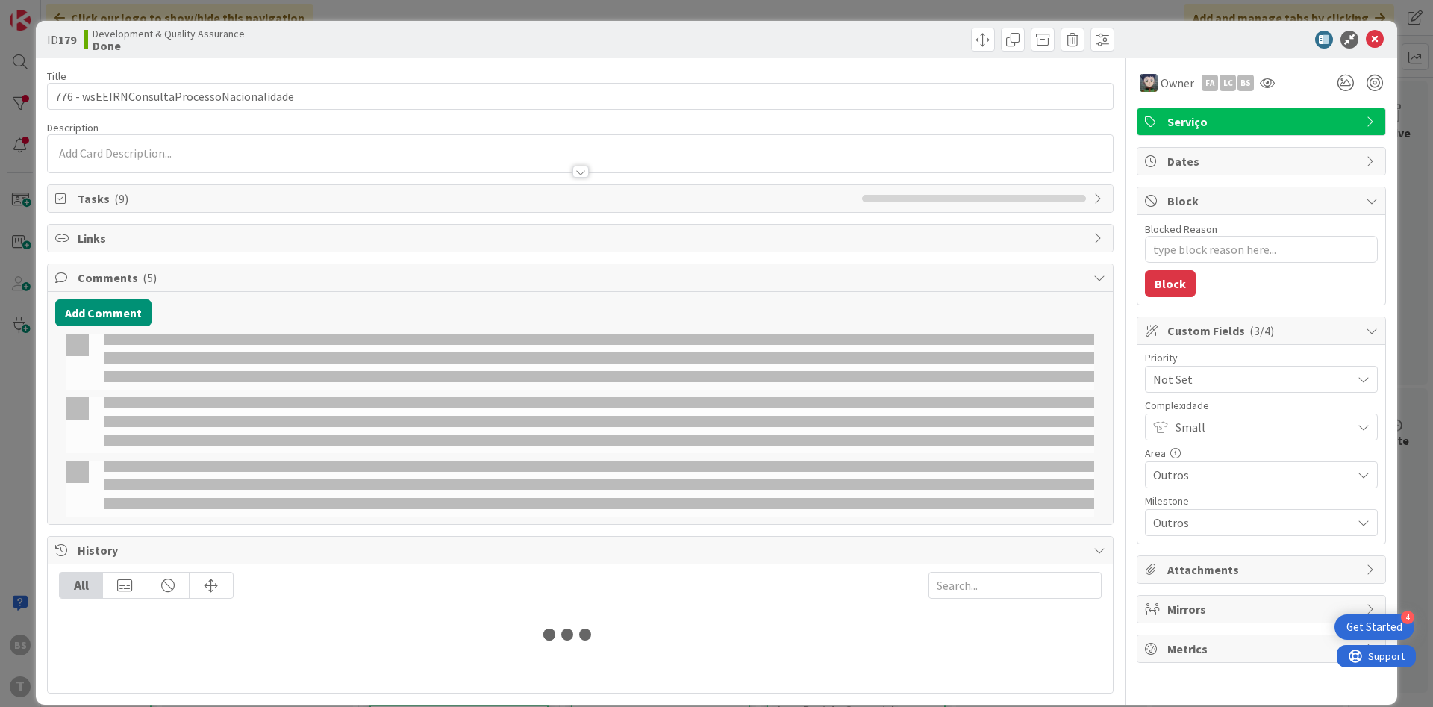
type textarea "x"
select select "java"
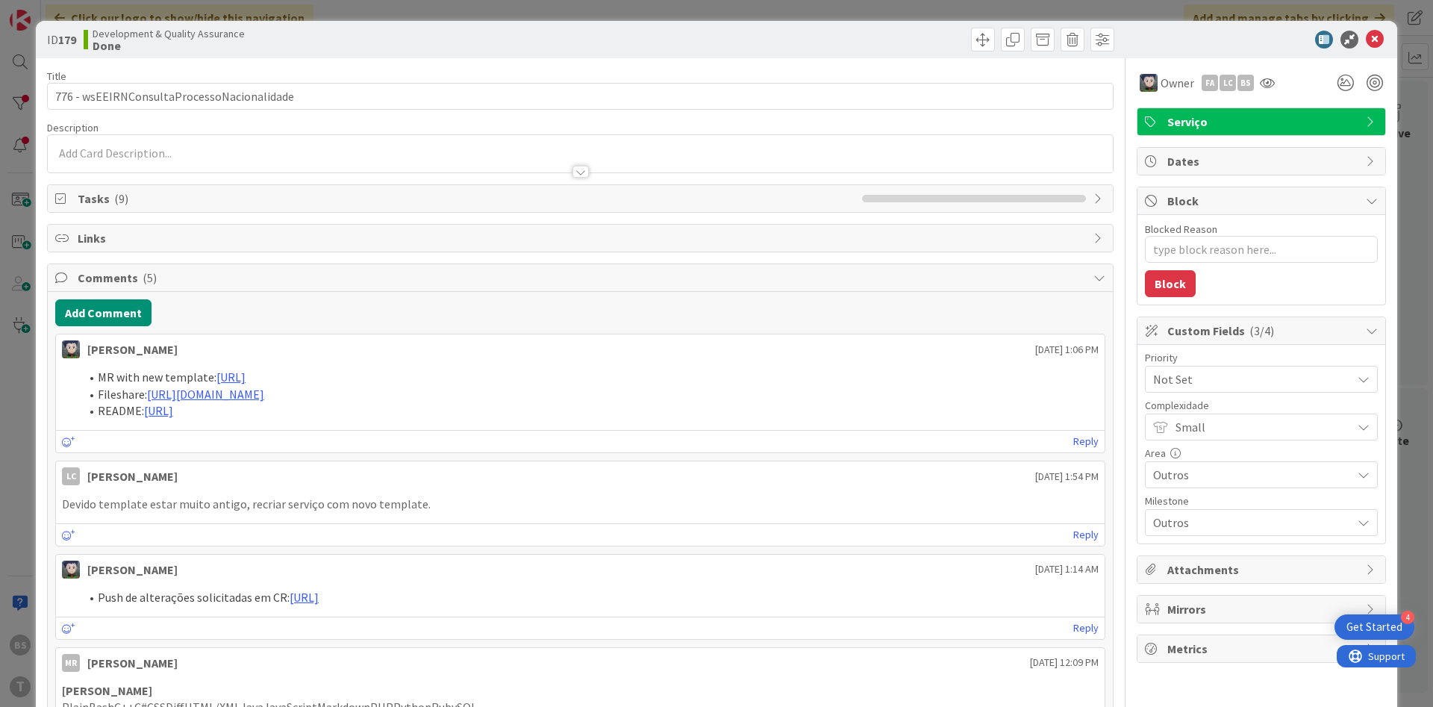
click at [1299, 378] on span "Not Set" at bounding box center [1248, 379] width 191 height 21
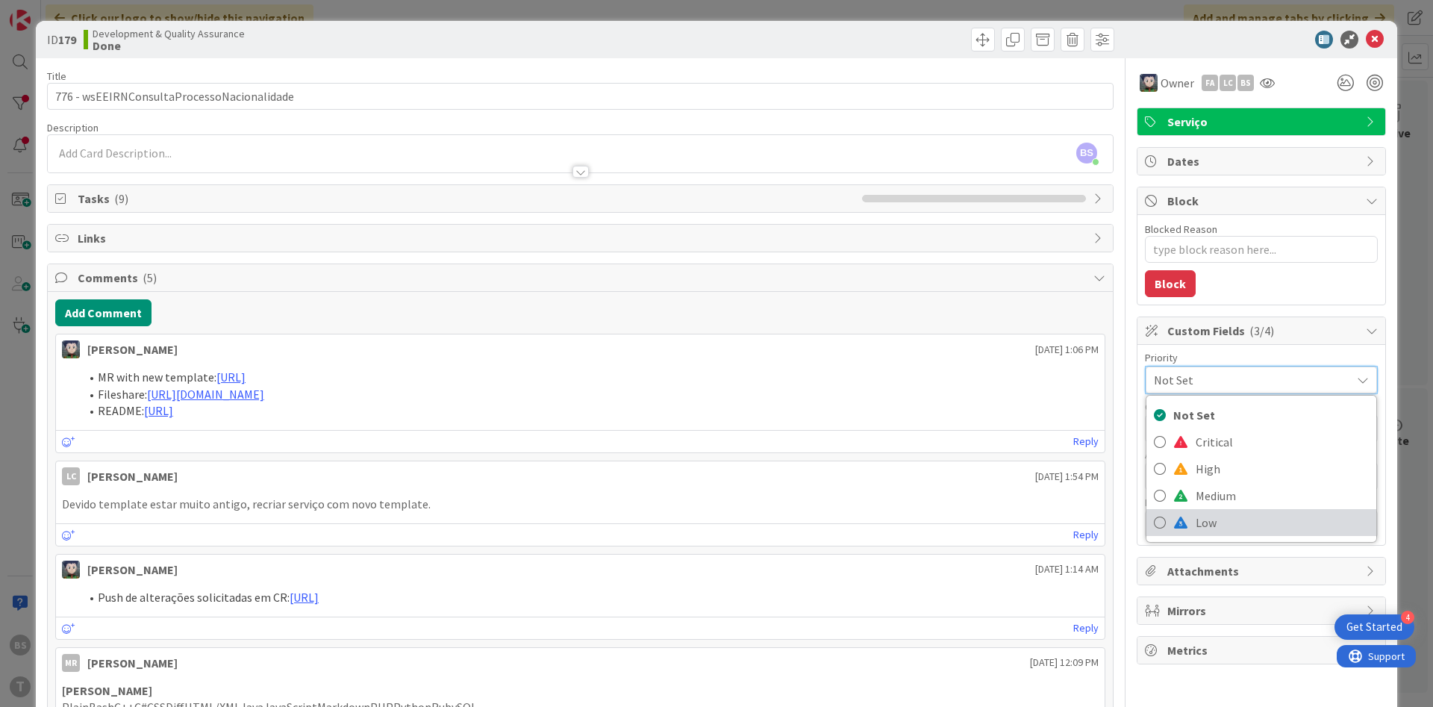
click at [1255, 526] on span "Low" at bounding box center [1282, 522] width 173 height 22
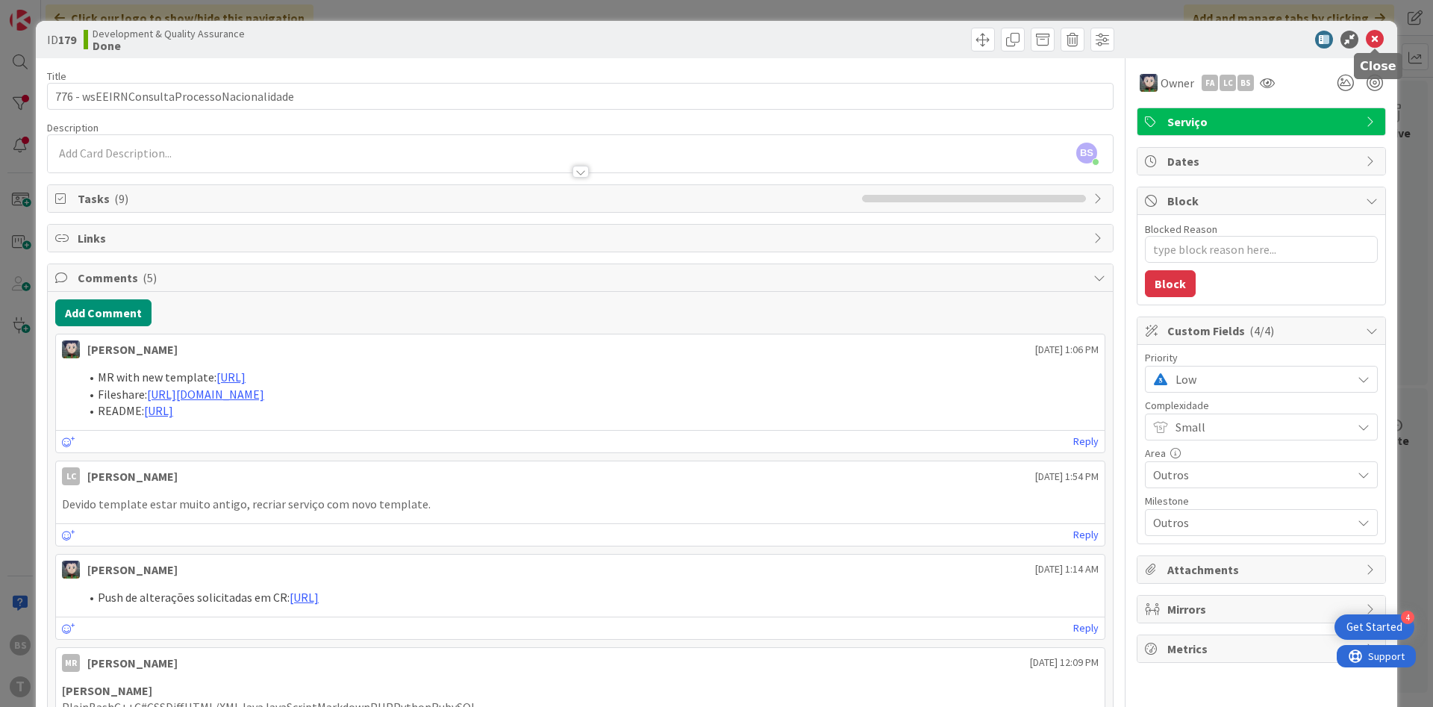
click at [1375, 37] on icon at bounding box center [1375, 40] width 18 height 18
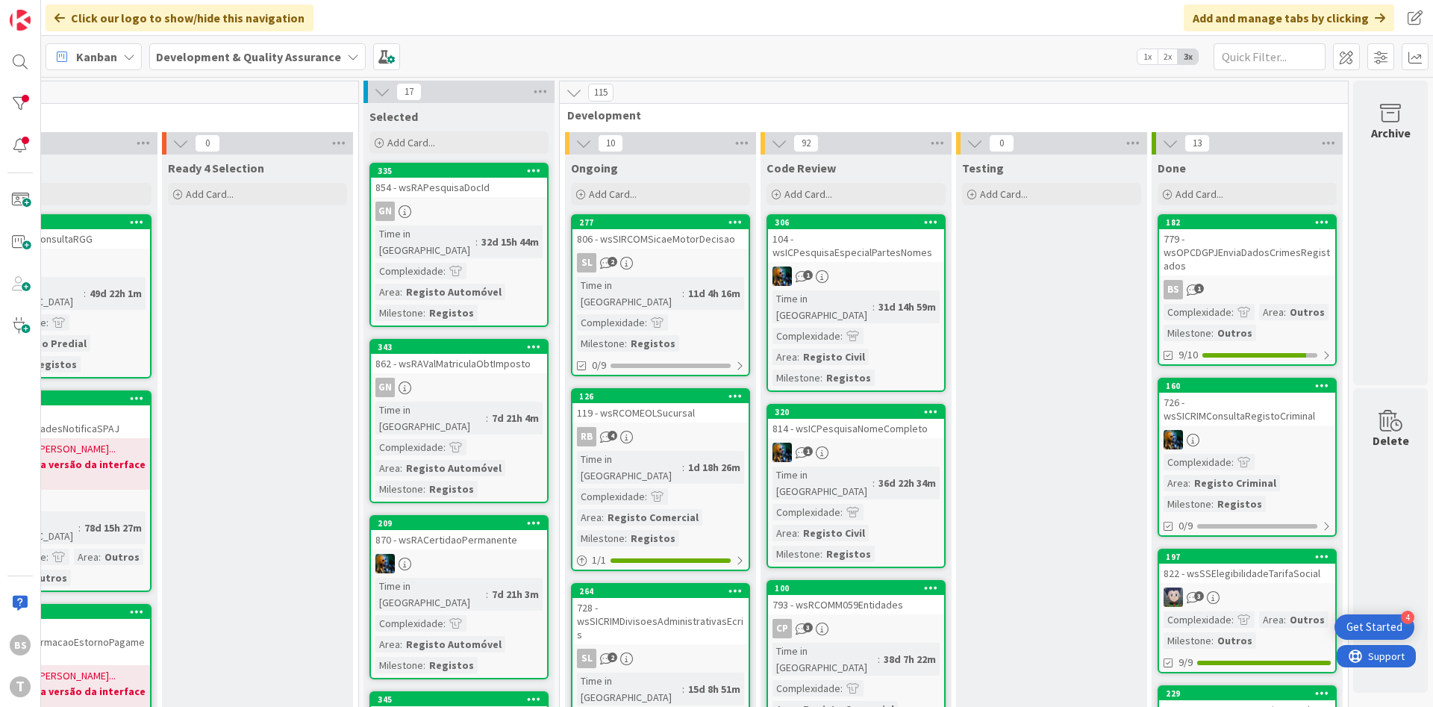
click at [1297, 428] on link "160 726 - wsSICRIMConsultaRegistoCriminal Complexidade : Area : Registo Crimina…" at bounding box center [1247, 457] width 179 height 159
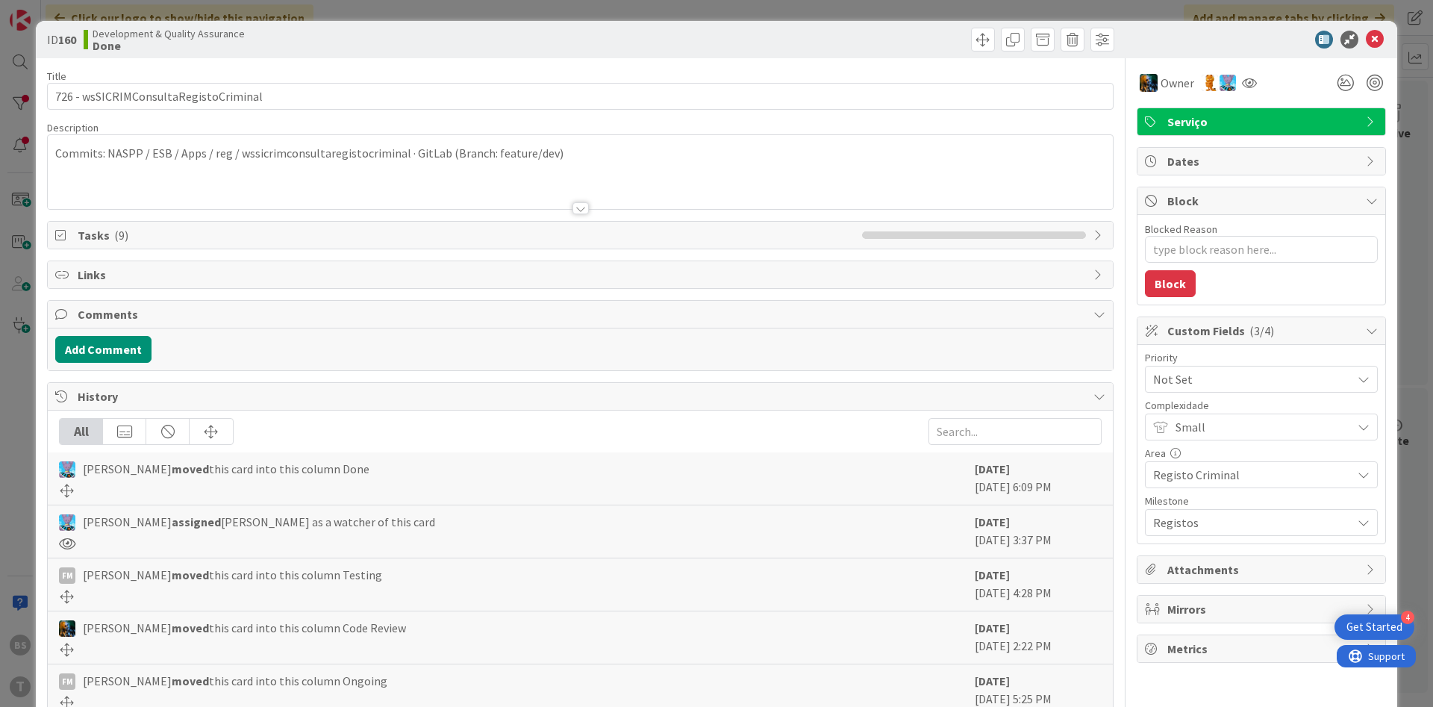
click at [1265, 387] on span "Not Set" at bounding box center [1248, 379] width 191 height 21
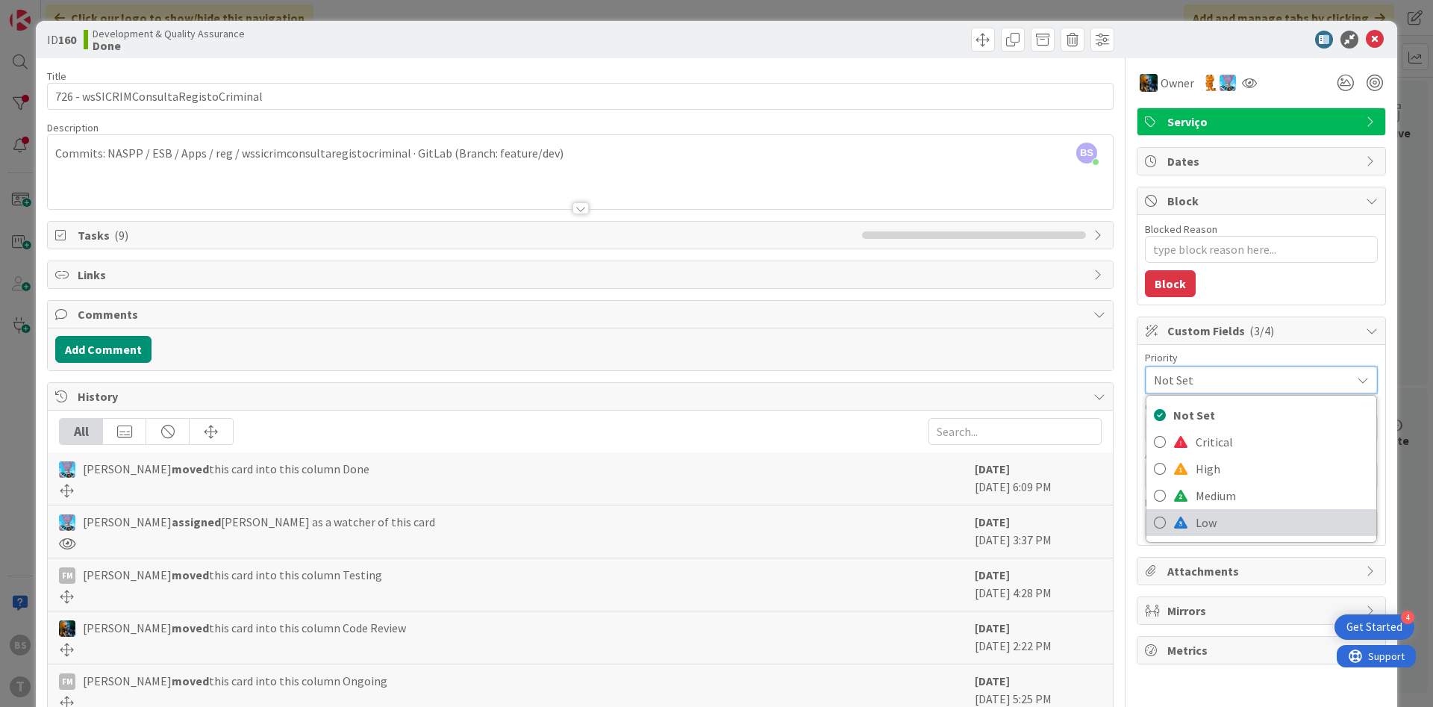
click at [1243, 518] on span "Low" at bounding box center [1282, 522] width 173 height 22
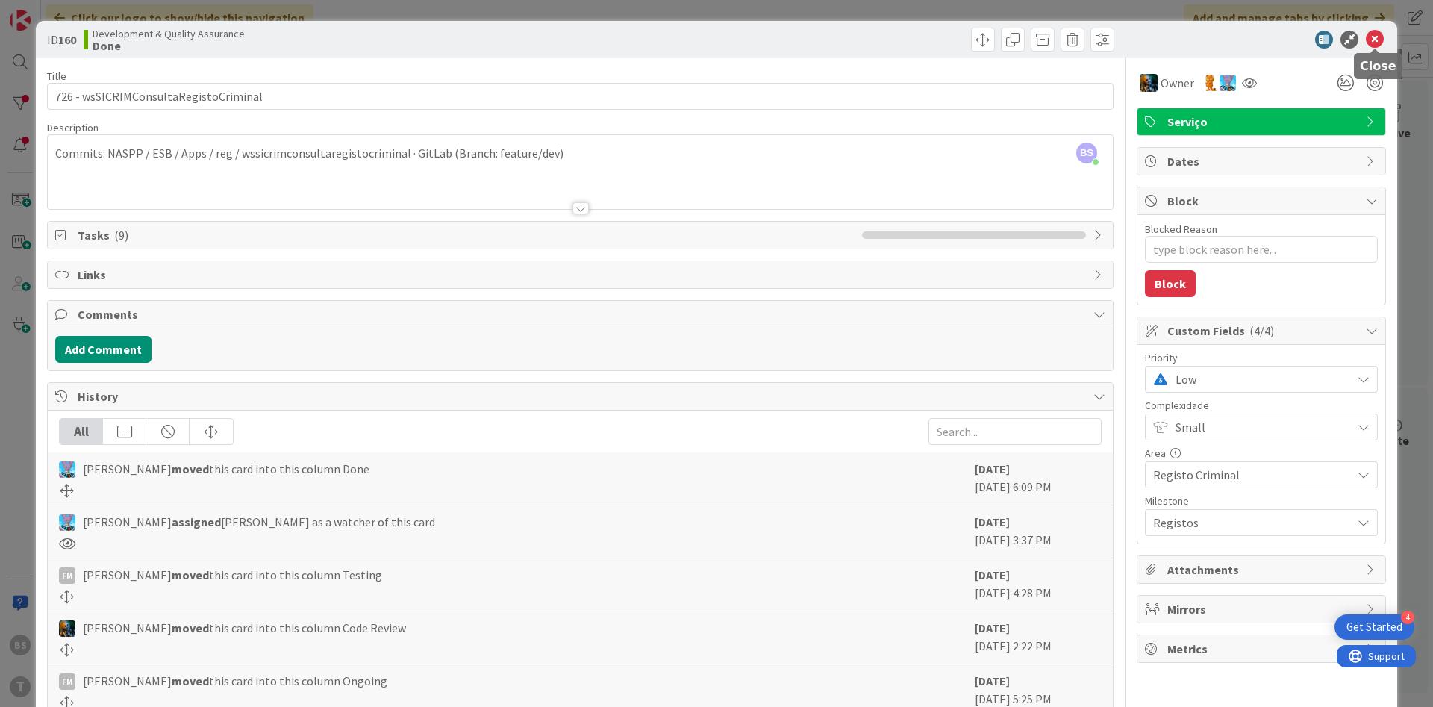
click at [1380, 37] on icon at bounding box center [1375, 40] width 18 height 18
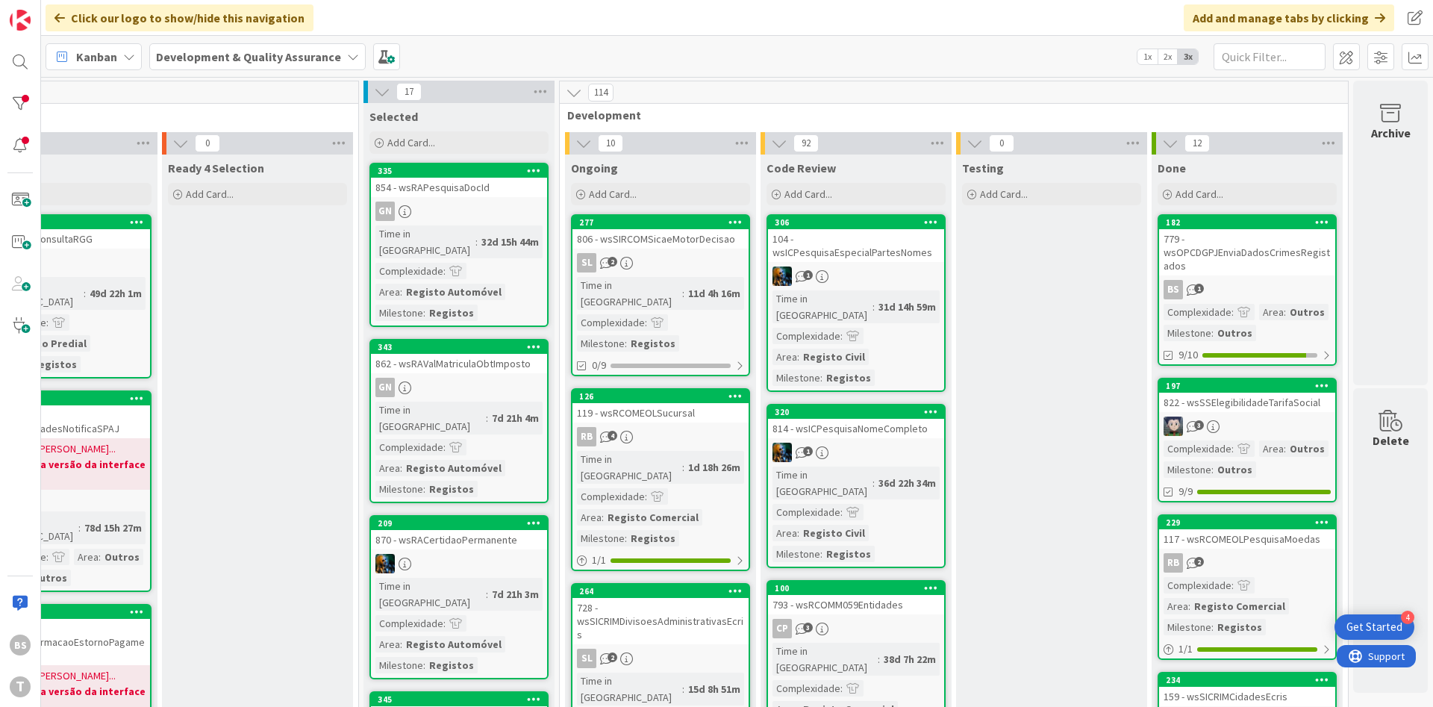
click at [1285, 549] on link "229 117 - wsRCOMEOLPesquisaMoedas RB 2 Complexidade : Area : Registo Comercial …" at bounding box center [1247, 587] width 179 height 146
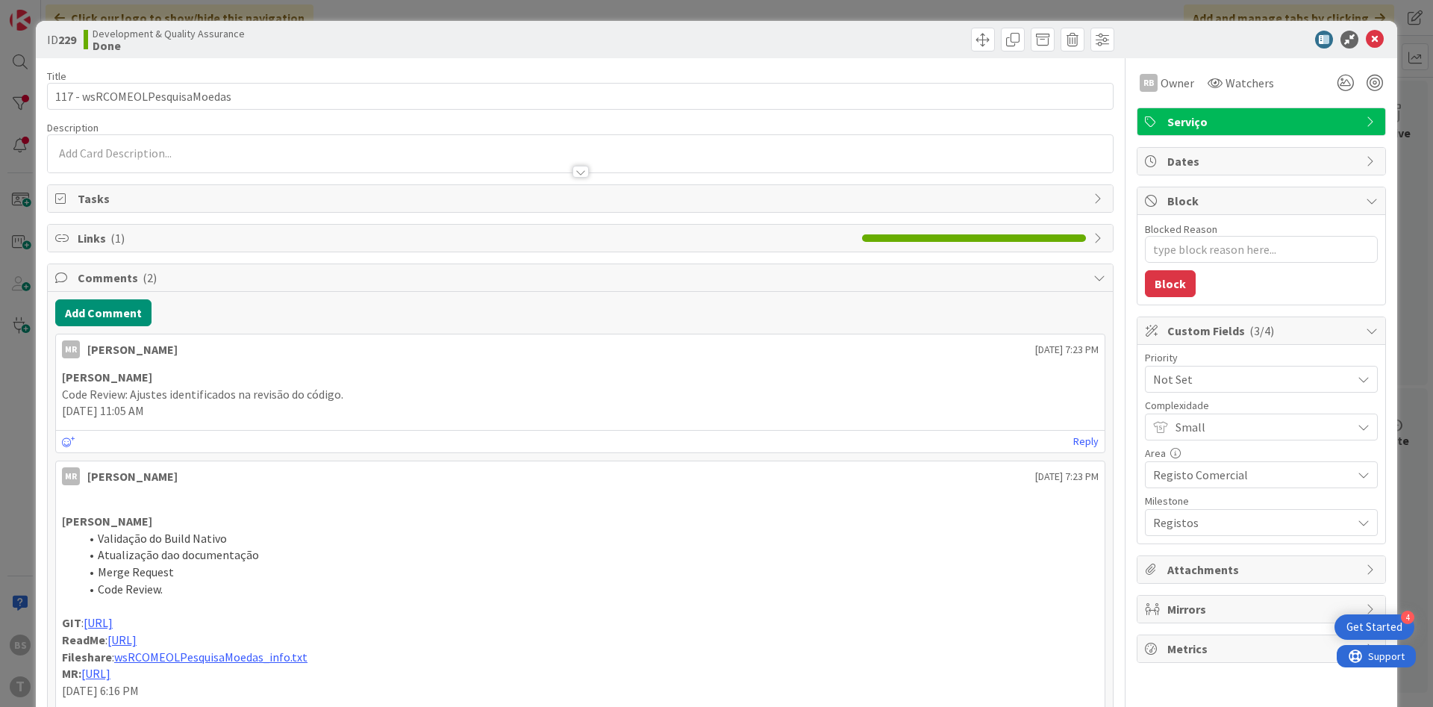
click at [1263, 380] on span "Not Set" at bounding box center [1248, 379] width 191 height 21
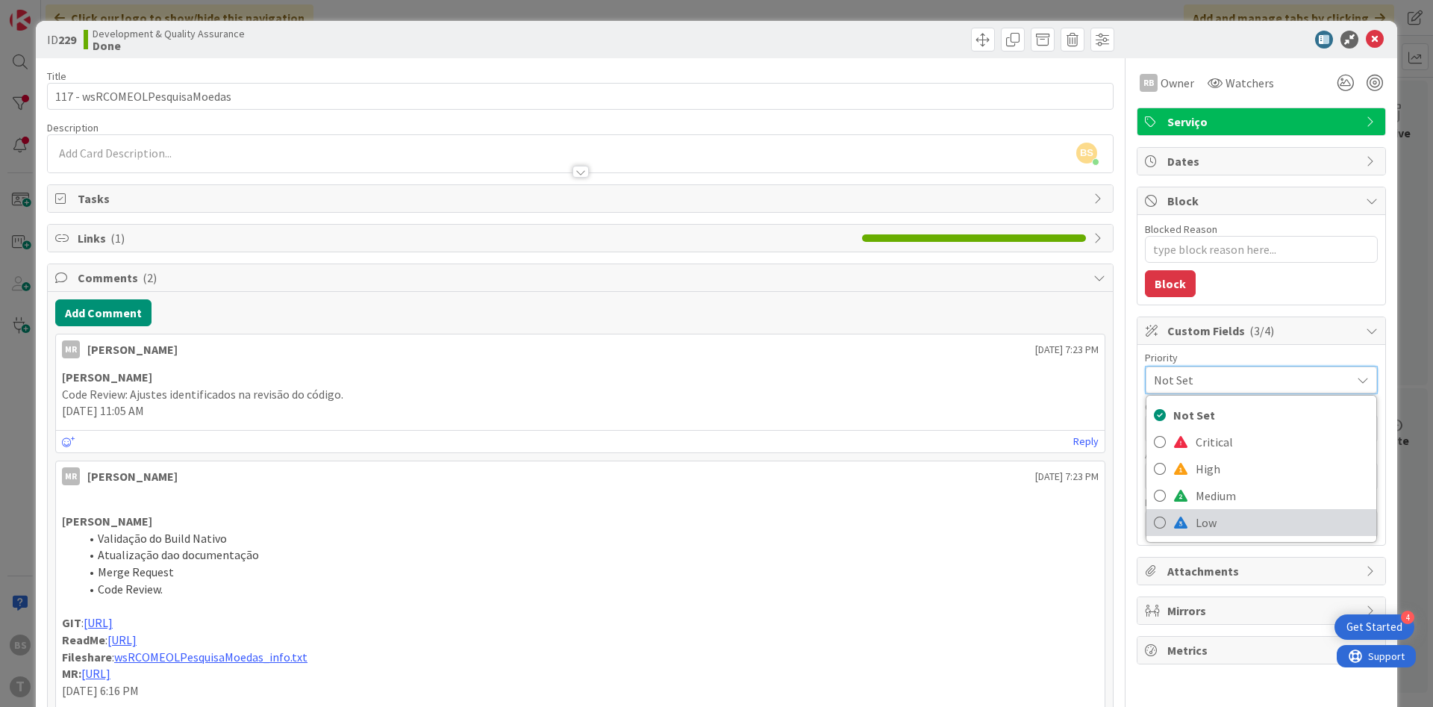
click at [1242, 520] on span "Low" at bounding box center [1282, 522] width 173 height 22
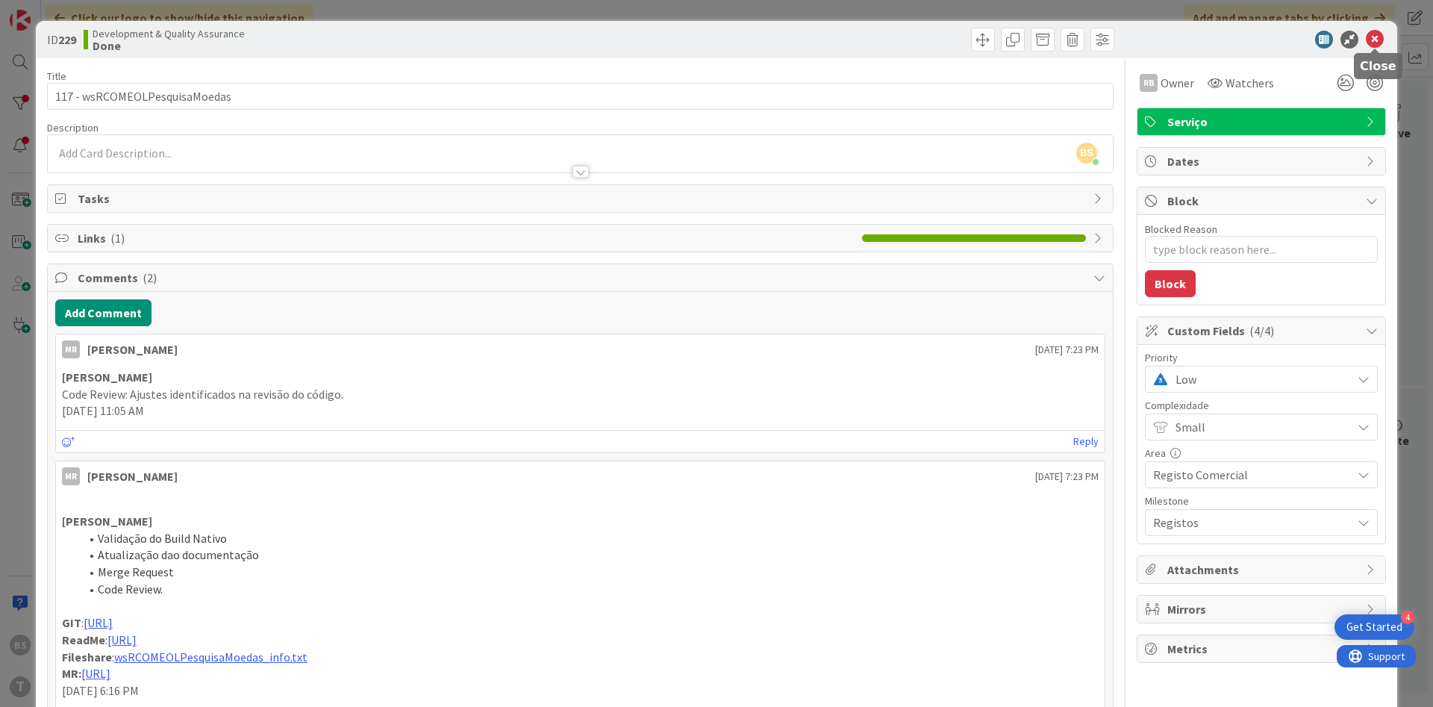
click at [1373, 40] on icon at bounding box center [1375, 40] width 18 height 18
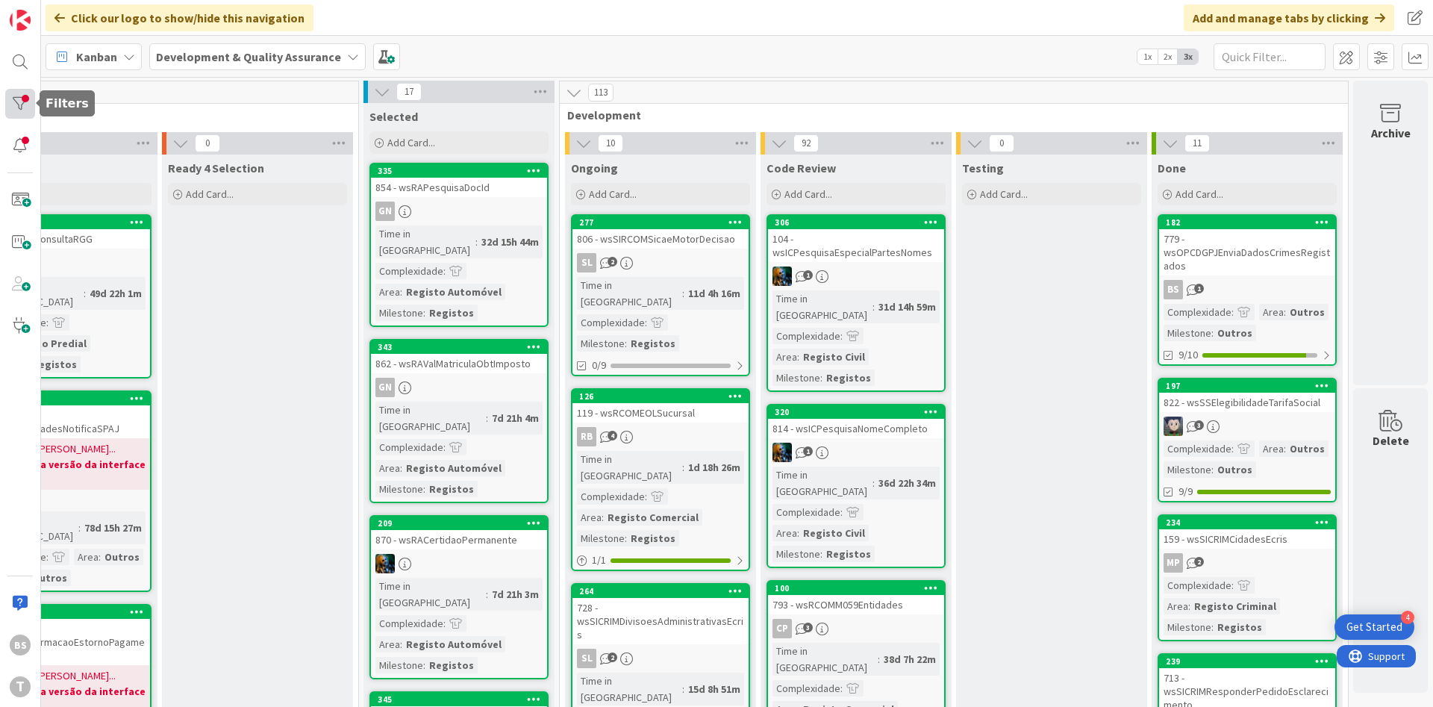
click at [19, 104] on div at bounding box center [20, 104] width 30 height 30
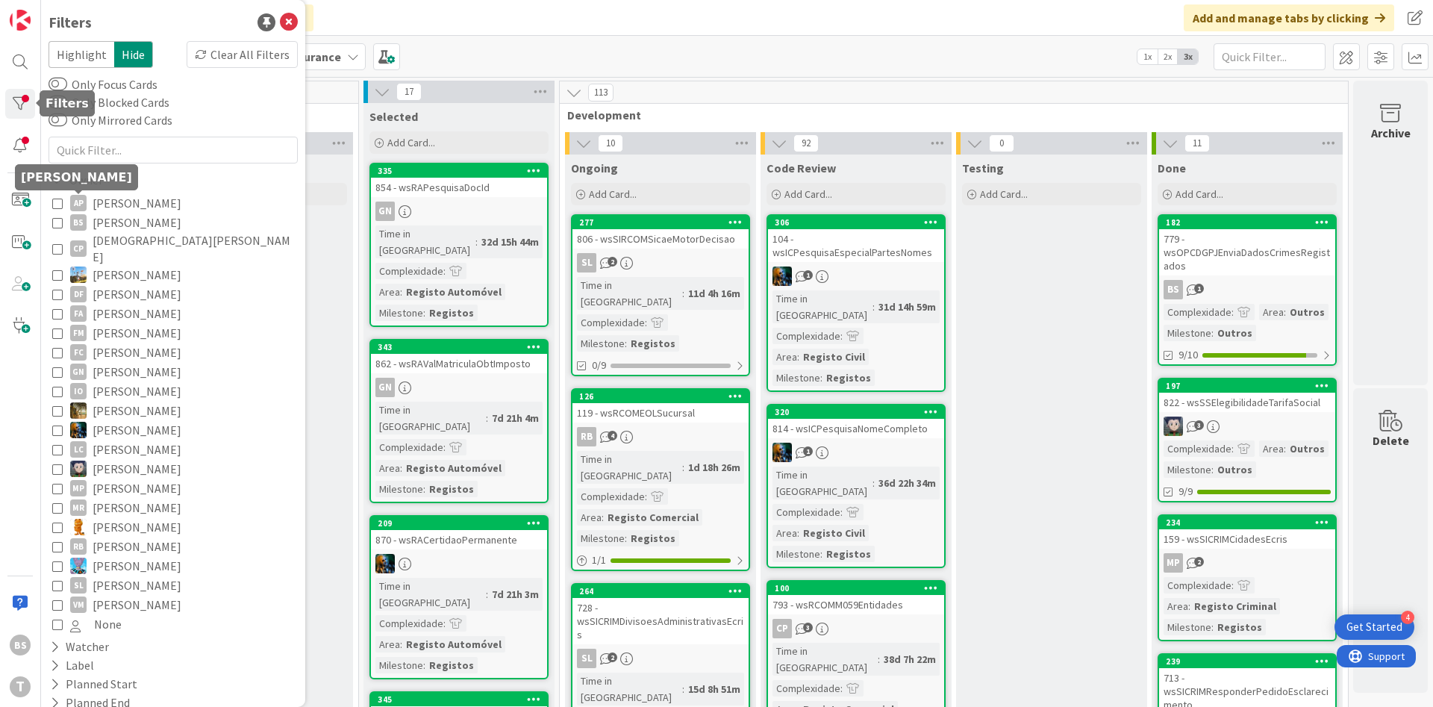
scroll to position [157, 0]
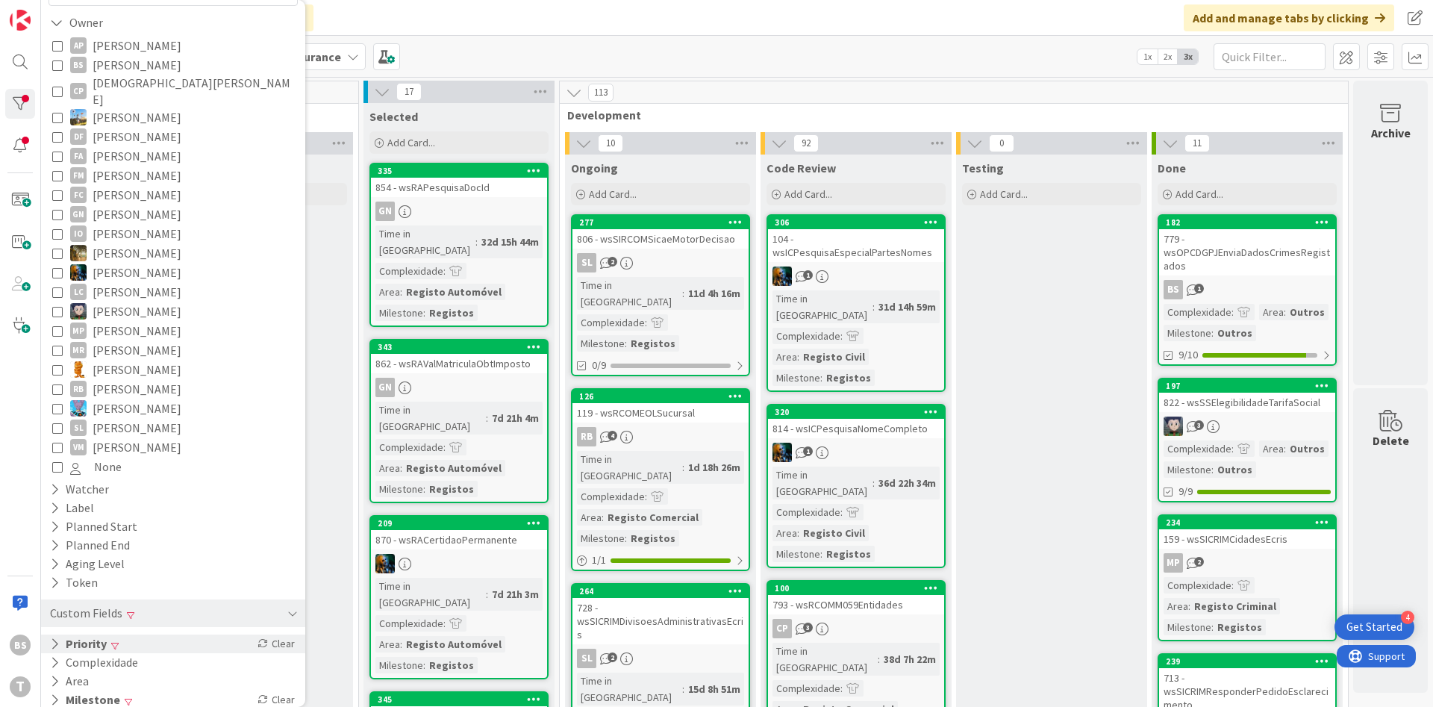
click at [174, 634] on div "Priority Clear" at bounding box center [173, 643] width 264 height 19
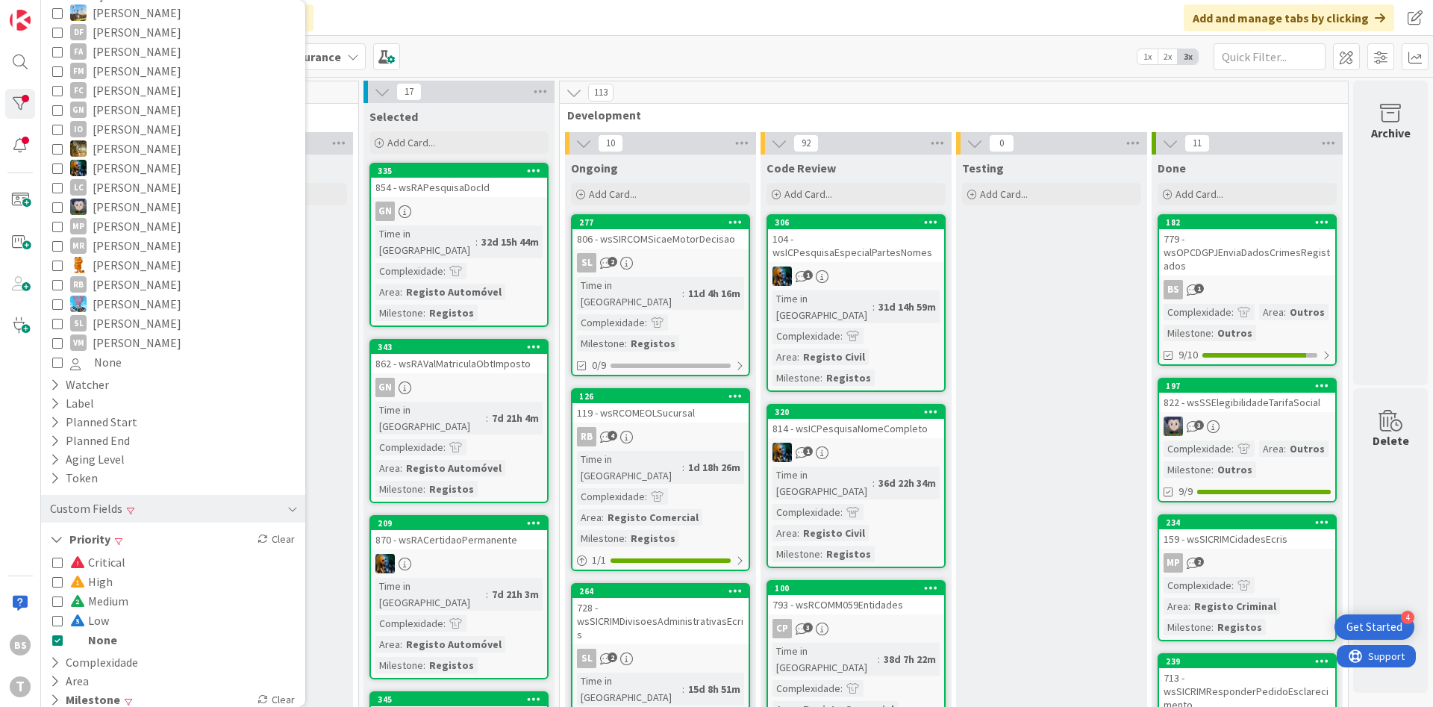
click at [118, 604] on div "Critical High Medium Low None" at bounding box center [173, 600] width 242 height 97
click at [57, 612] on button "Low" at bounding box center [80, 620] width 57 height 19
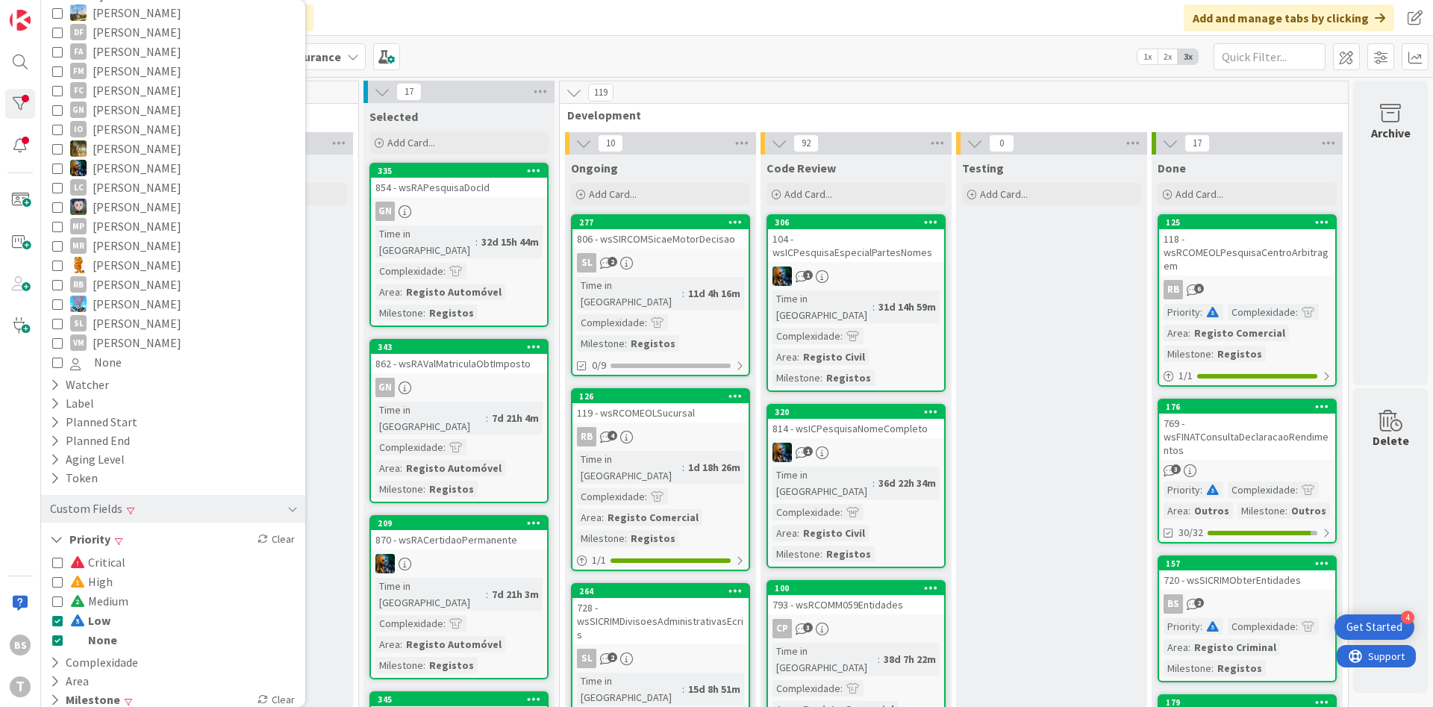
click at [57, 618] on div "Critical High Medium Low None" at bounding box center [173, 600] width 242 height 97
click at [58, 634] on icon at bounding box center [57, 639] width 10 height 10
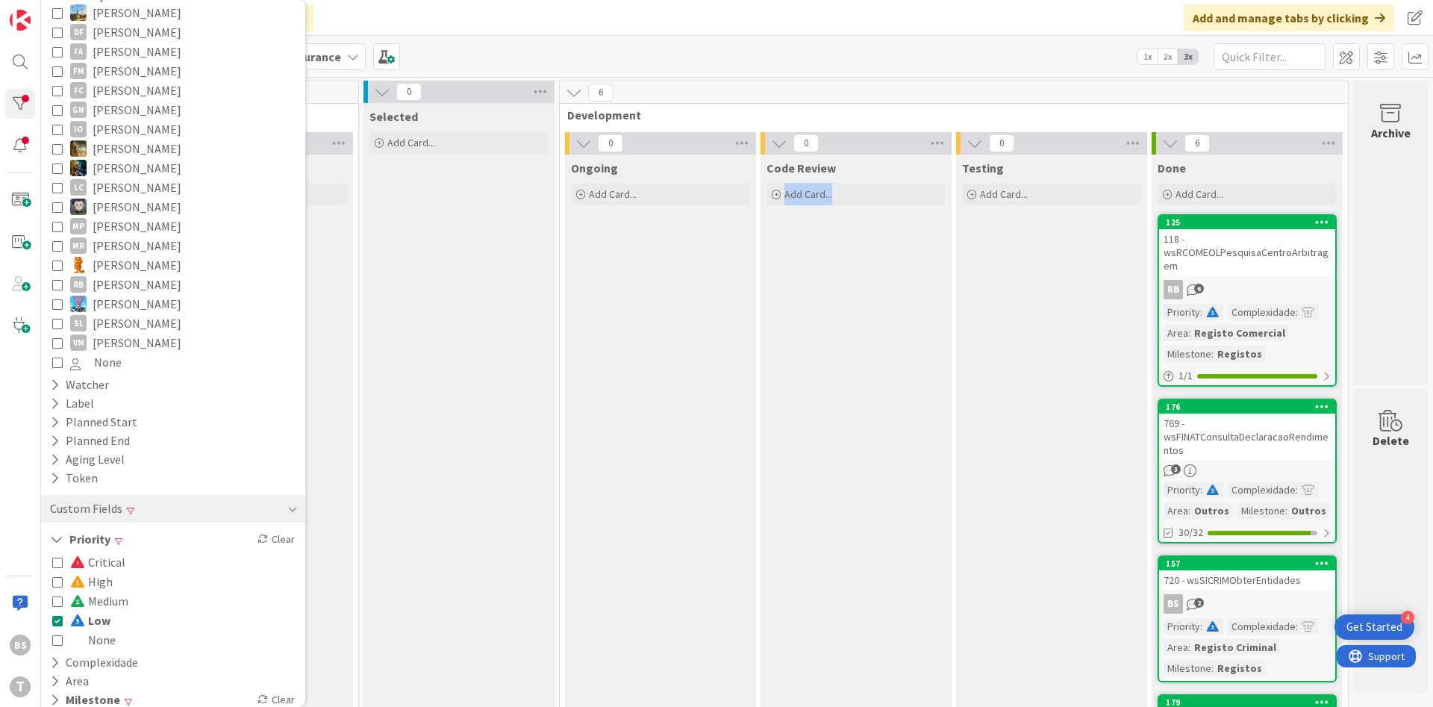
click at [946, 438] on div "Code Review Add Card..." at bounding box center [856, 669] width 191 height 1031
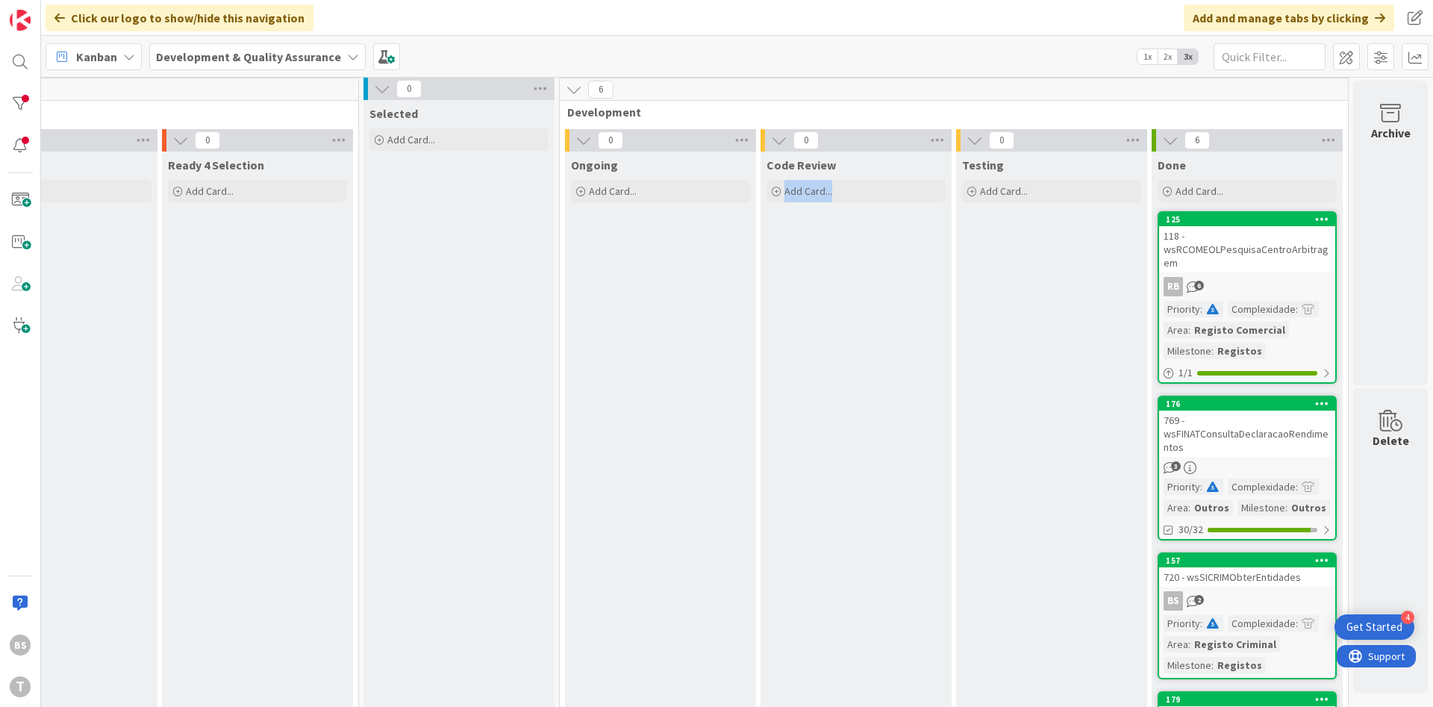
scroll to position [0, 281]
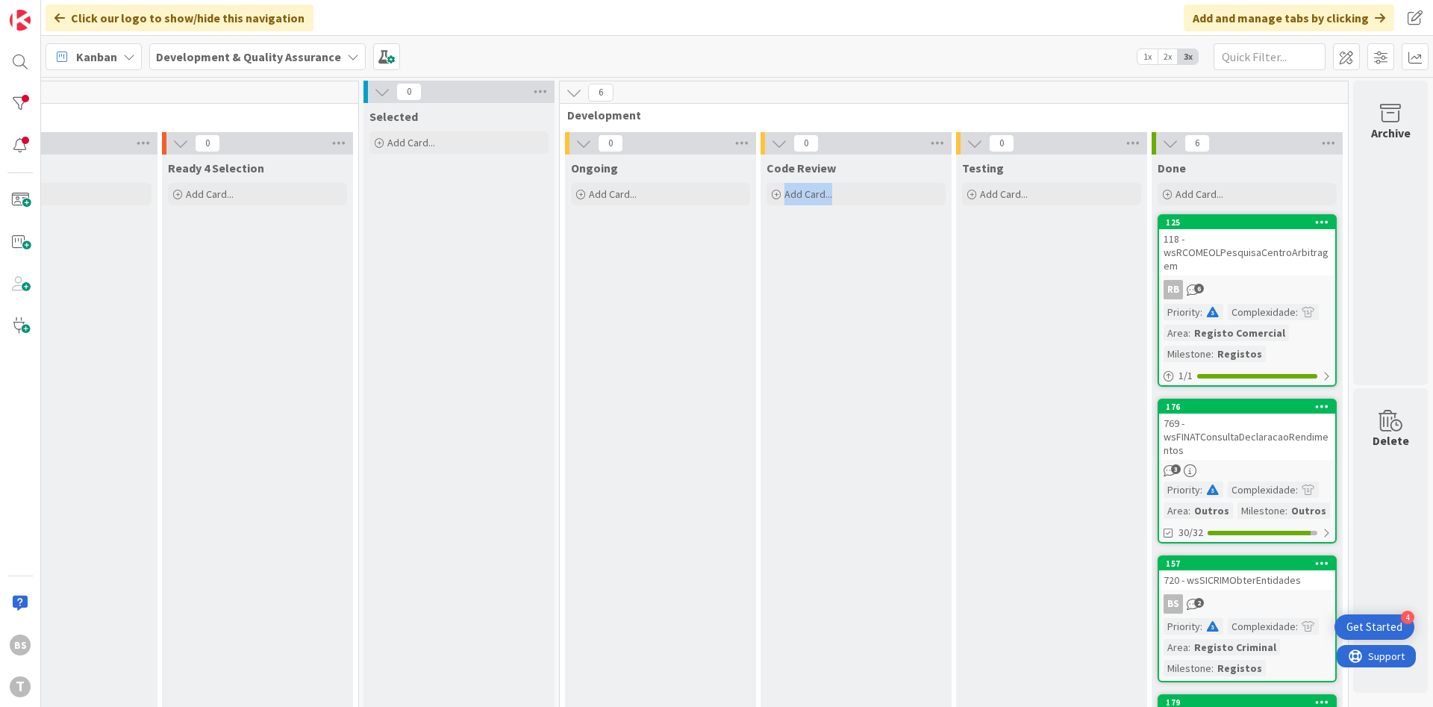
click at [1210, 255] on div "118 - wsRCOMEOLPesquisaCentroArbitragem" at bounding box center [1247, 252] width 176 height 46
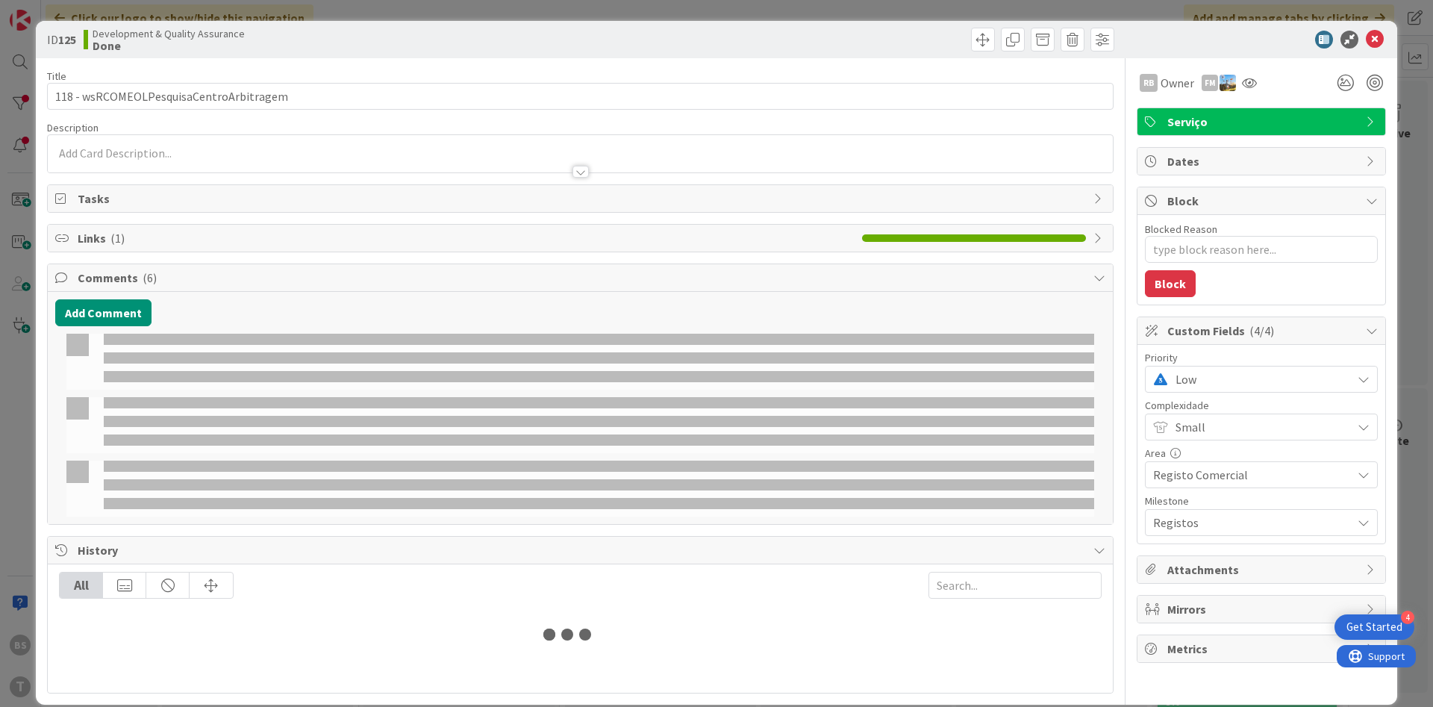
type textarea "x"
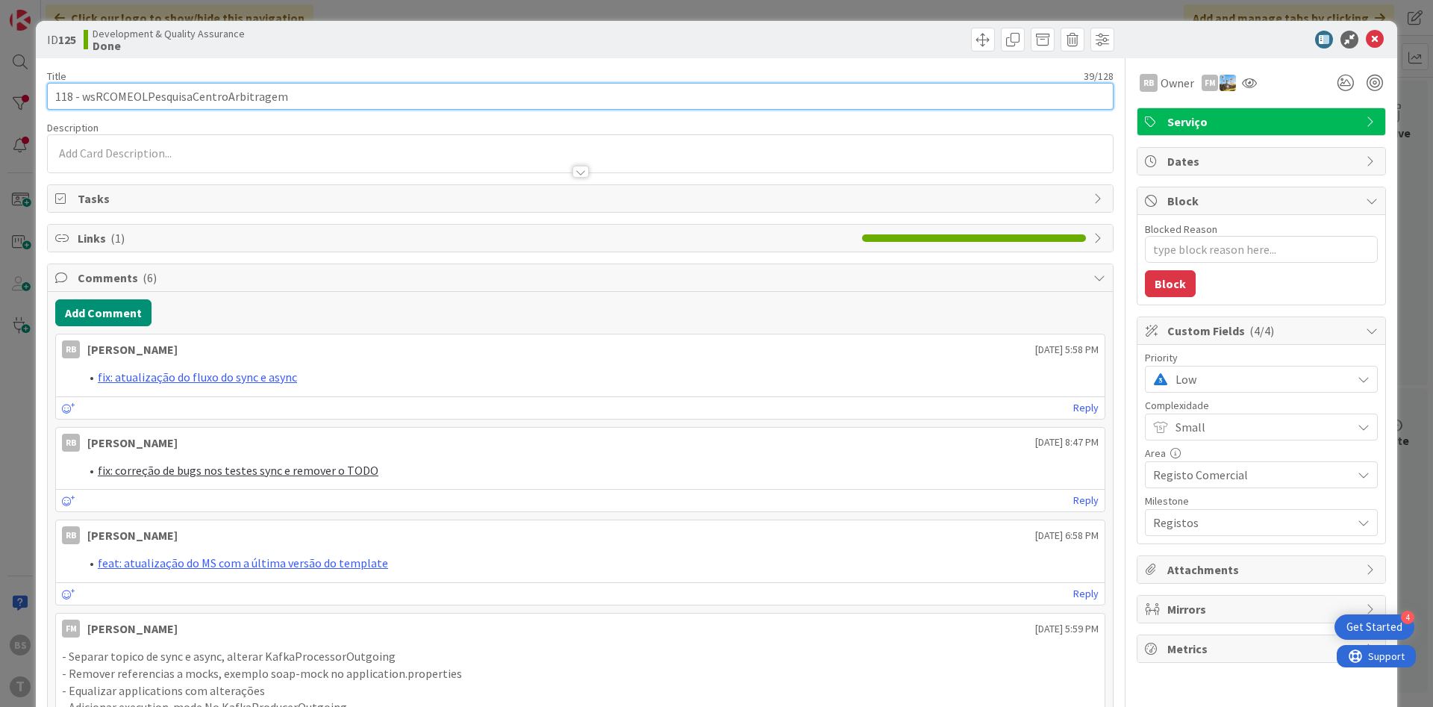
click at [197, 102] on input "118 - wsRCOMEOLPesquisaCentroArbitragem" at bounding box center [580, 96] width 1067 height 27
